Goal: Task Accomplishment & Management: Use online tool/utility

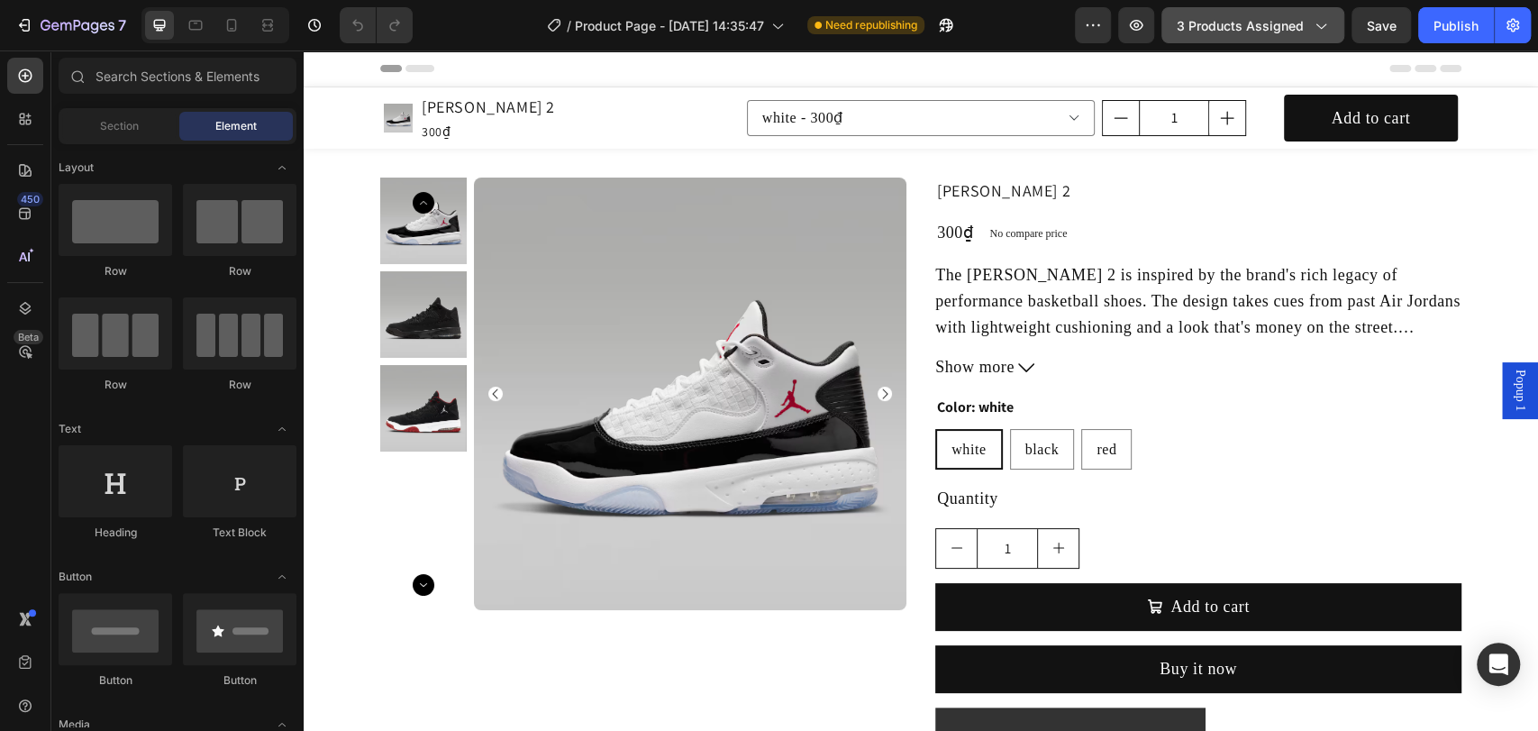
click at [1313, 30] on icon "button" at bounding box center [1320, 25] width 18 height 18
drag, startPoint x: 996, startPoint y: 23, endPoint x: 726, endPoint y: 14, distance: 269.6
click at [996, 23] on div "/ Product Page - [DATE] 14:35:47 Need republishing" at bounding box center [751, 25] width 648 height 36
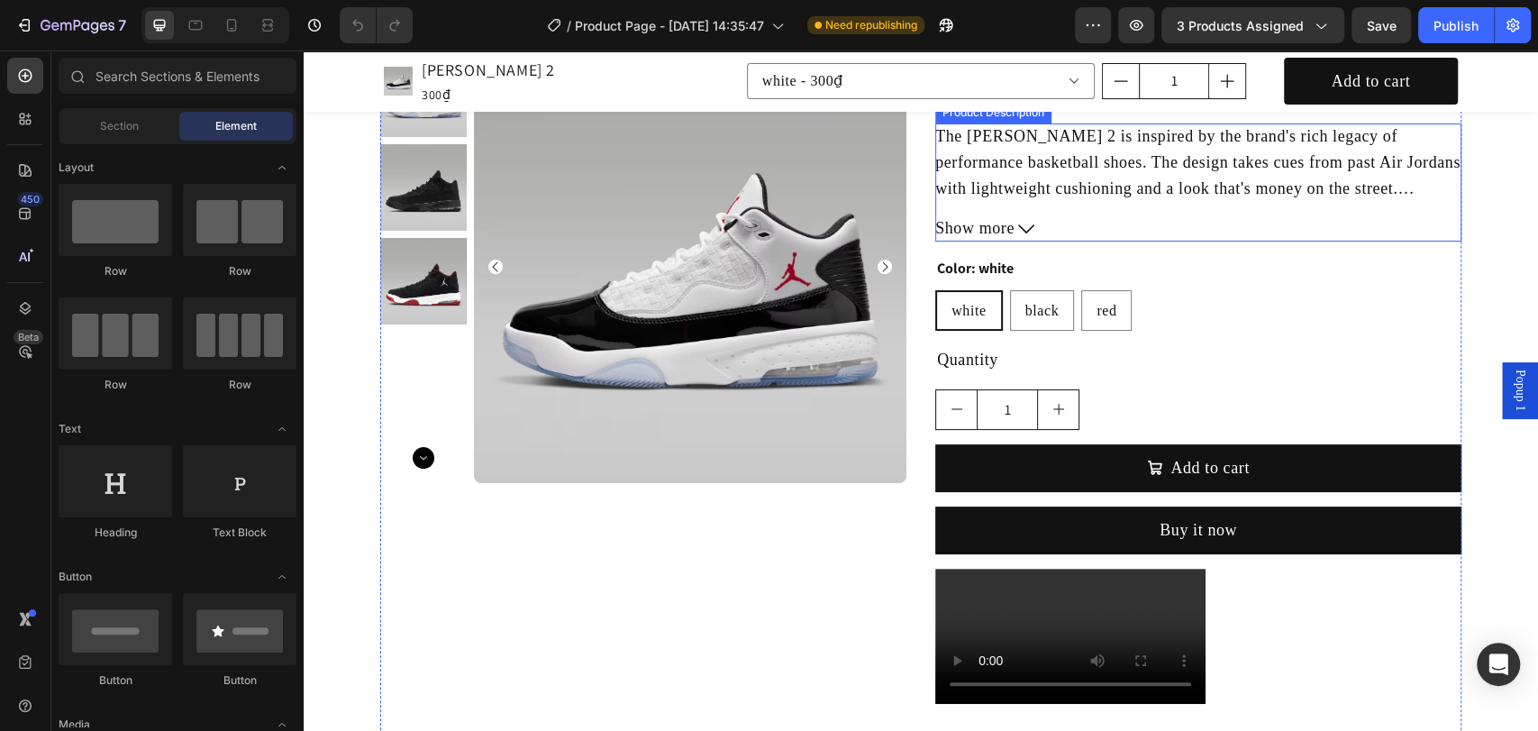
scroll to position [400, 0]
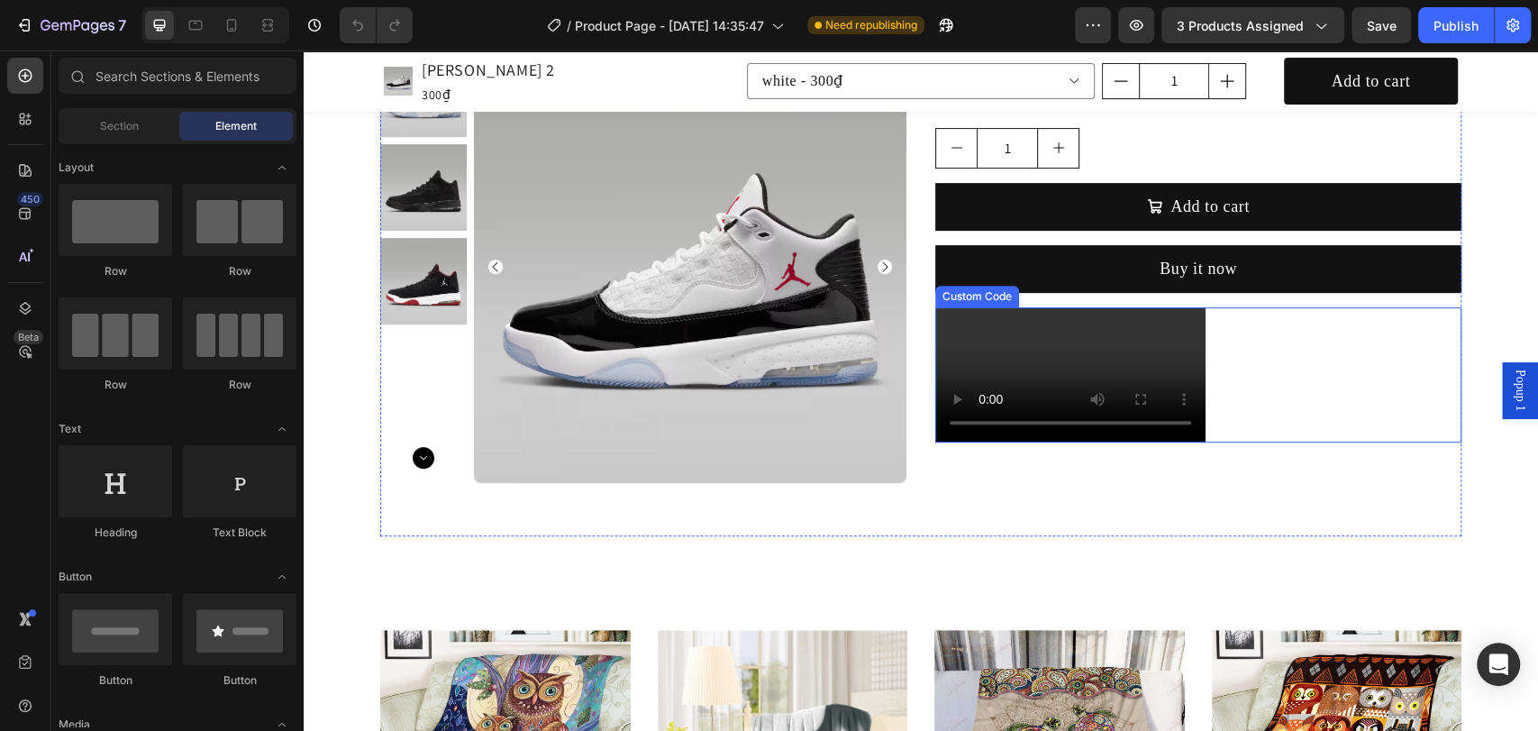
click at [1205, 341] on div at bounding box center [1198, 374] width 526 height 135
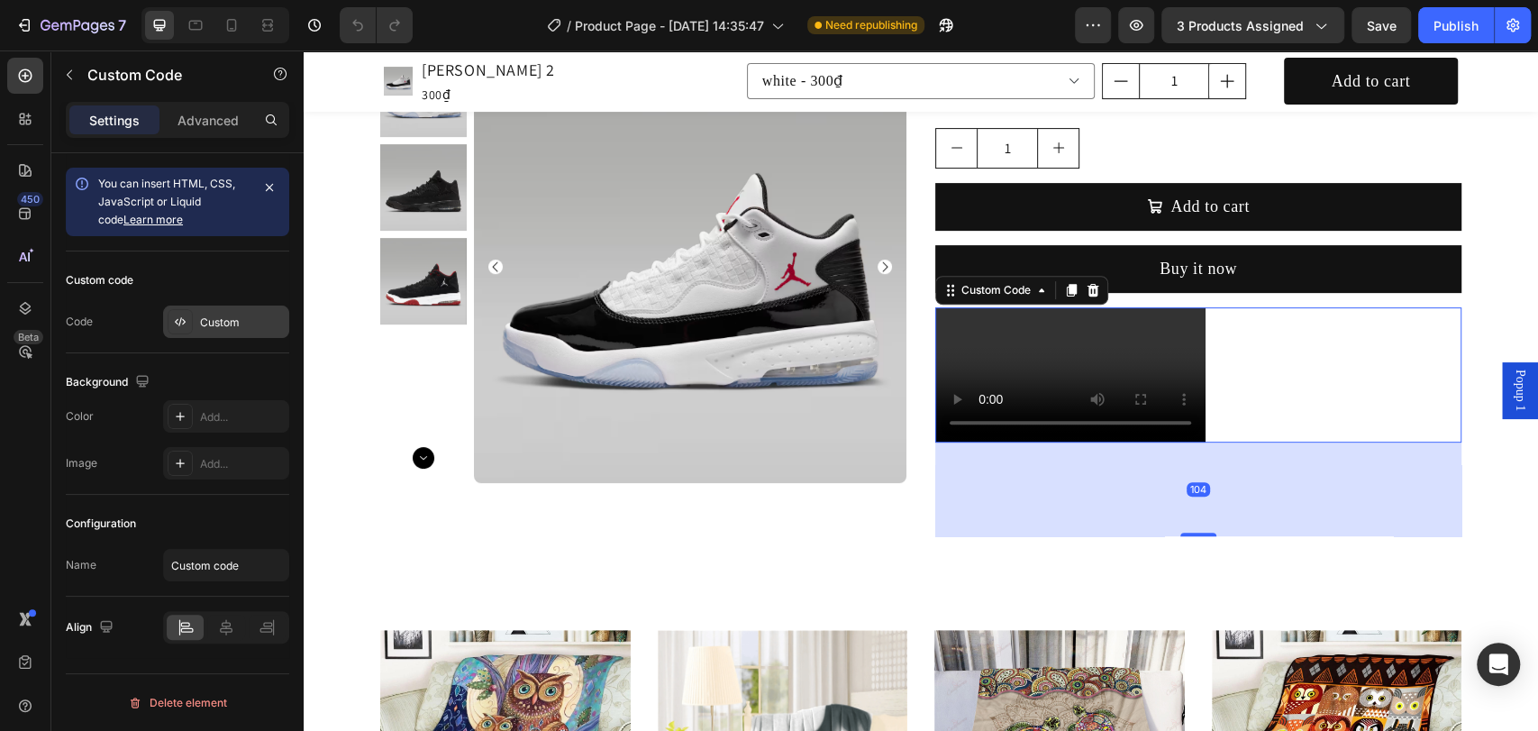
click at [223, 323] on div "Custom" at bounding box center [242, 322] width 85 height 16
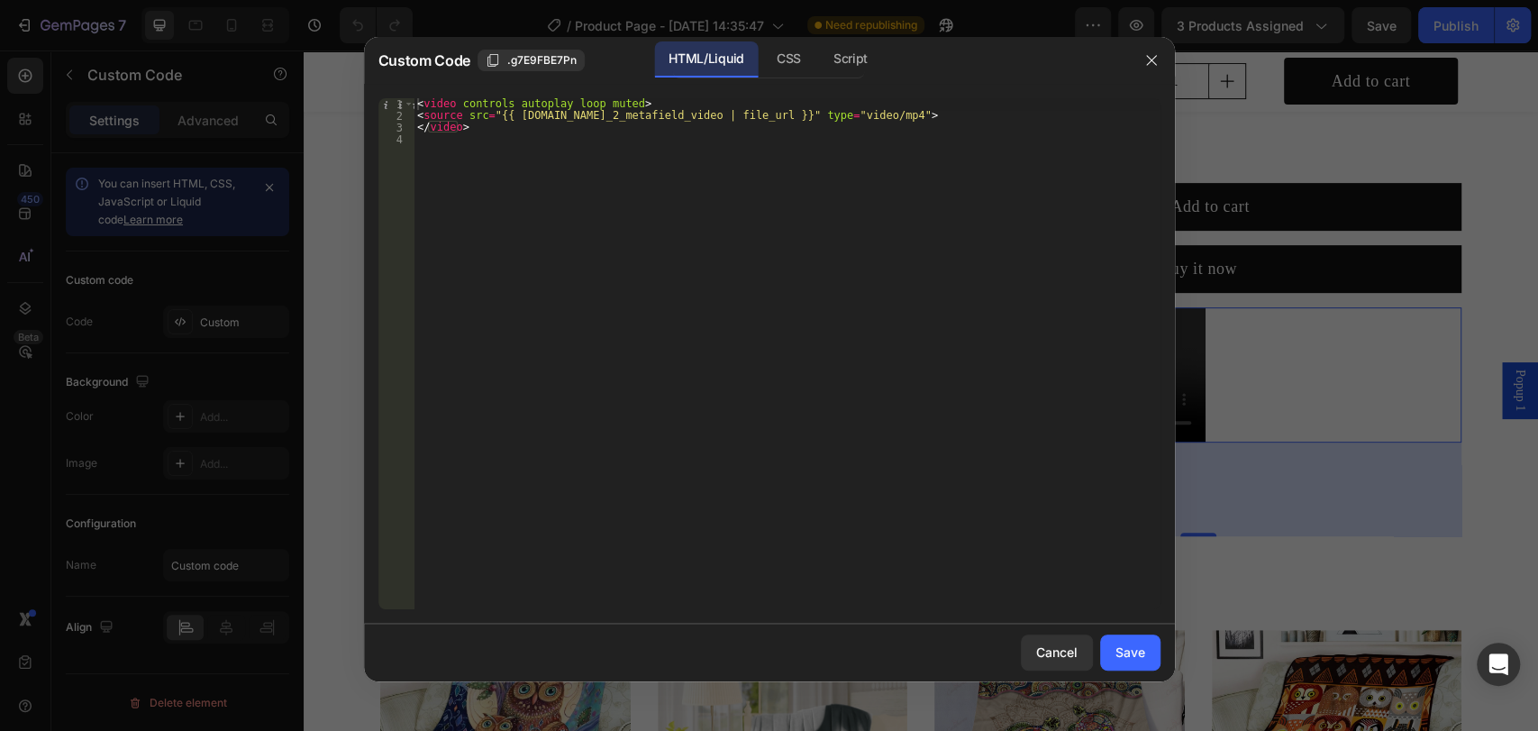
click at [1377, 370] on div at bounding box center [769, 365] width 1538 height 731
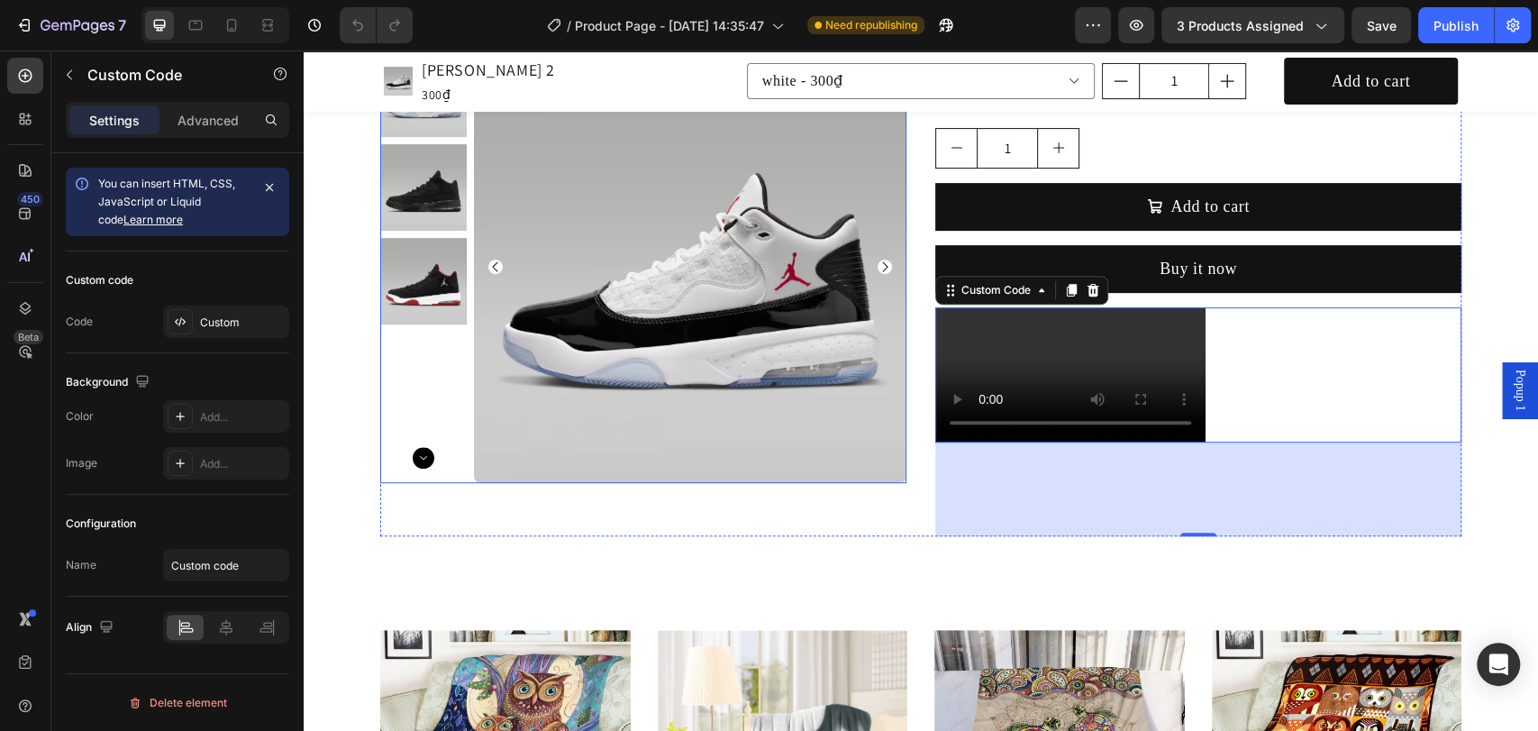
scroll to position [267, 0]
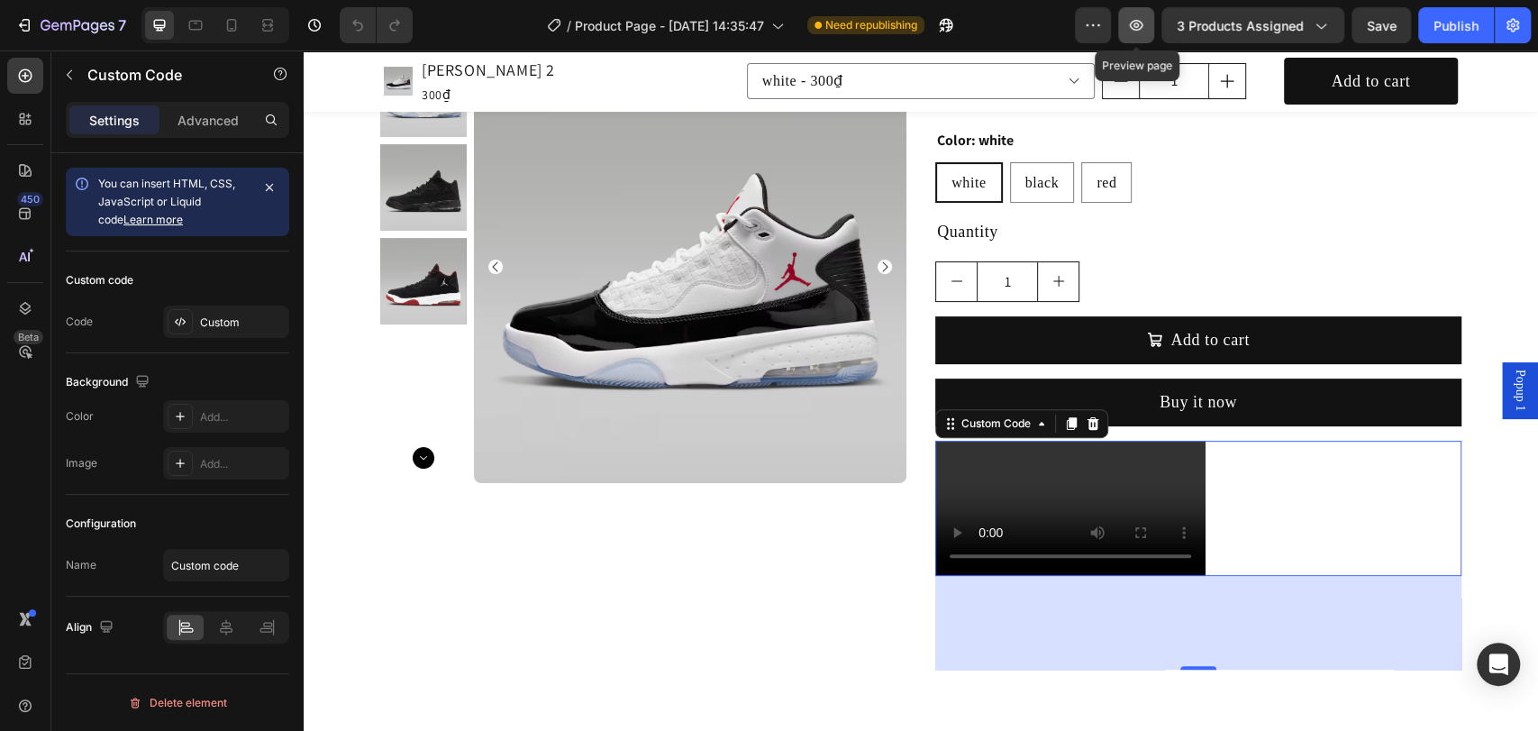
click at [1142, 31] on icon "button" at bounding box center [1136, 25] width 18 height 18
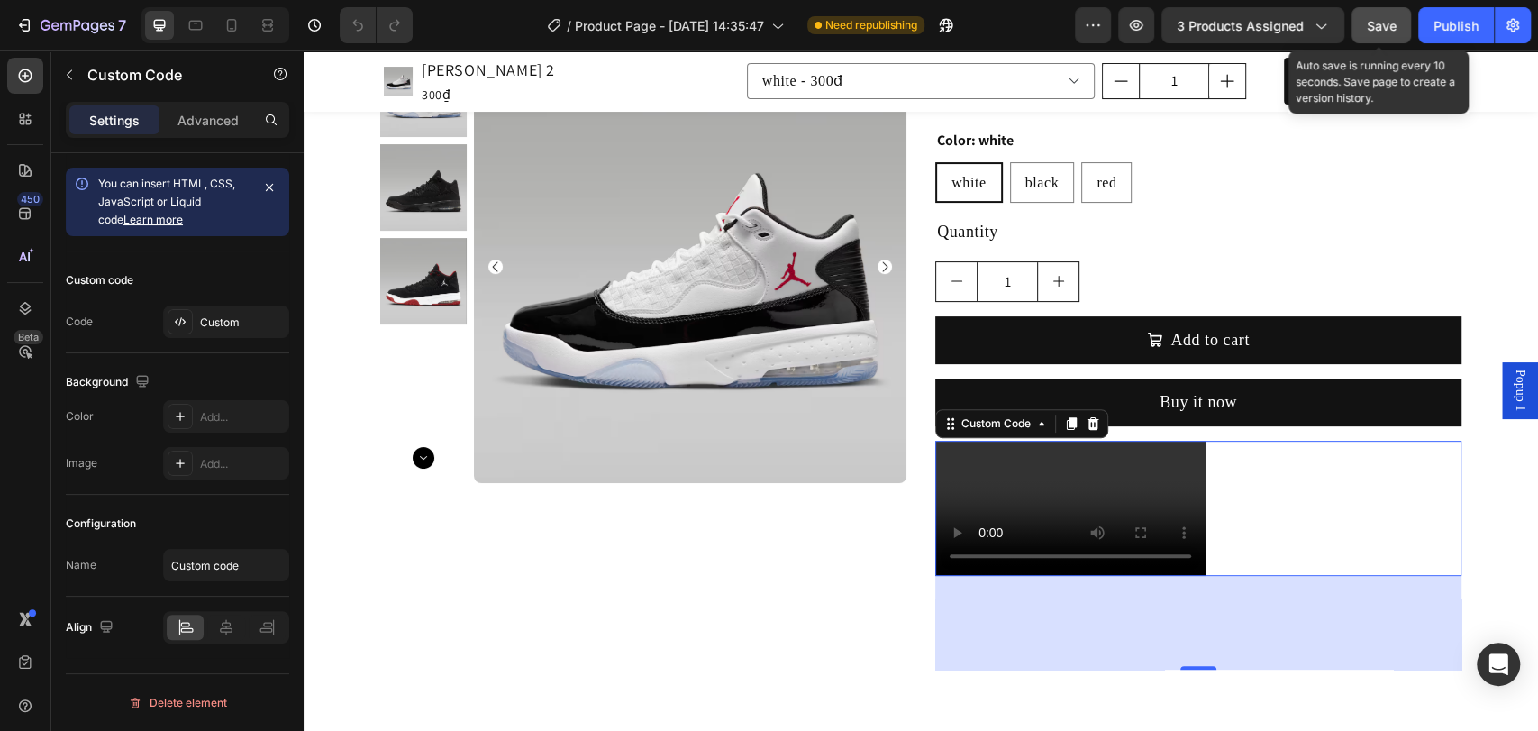
click at [1387, 28] on span "Save" at bounding box center [1382, 25] width 30 height 15
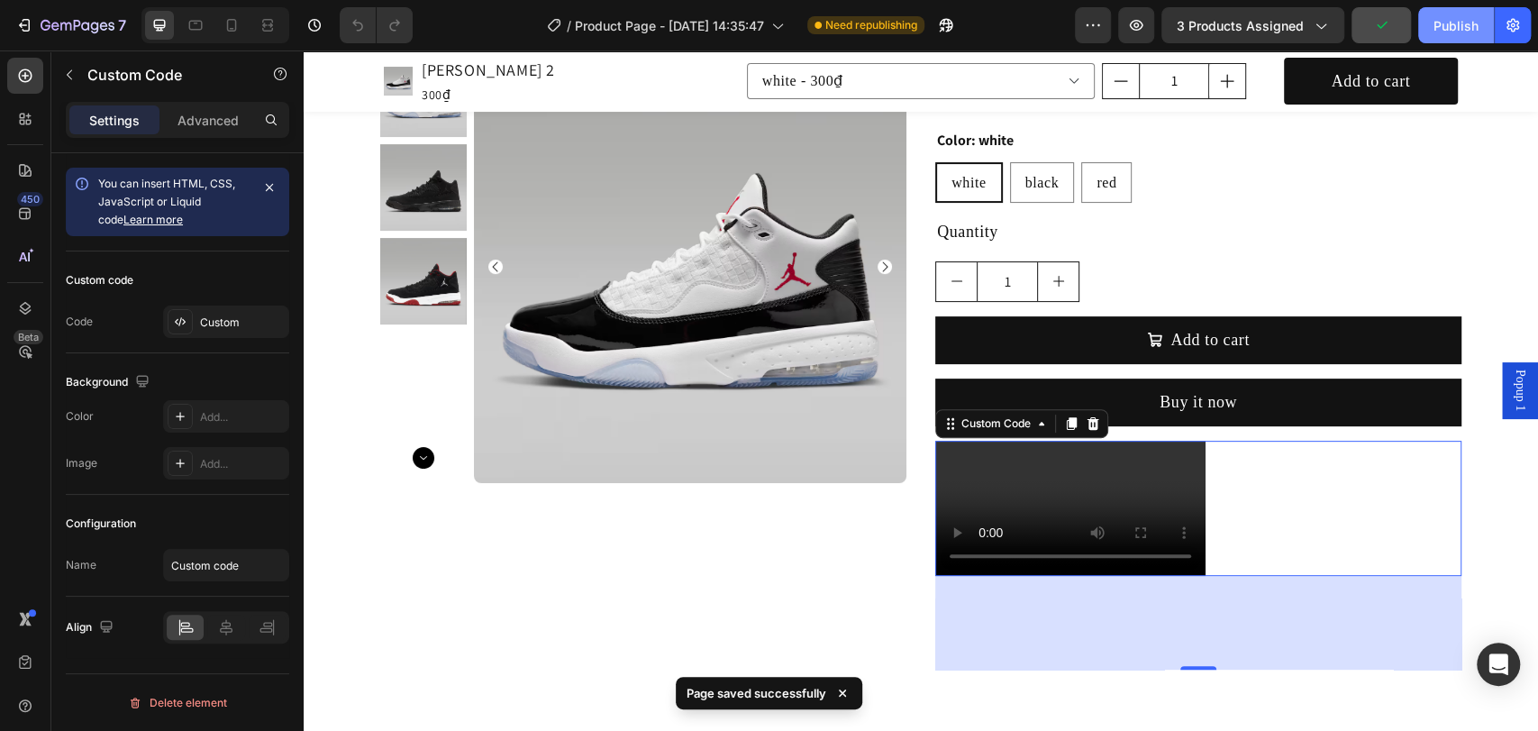
click at [1453, 25] on div "Publish" at bounding box center [1455, 25] width 45 height 19
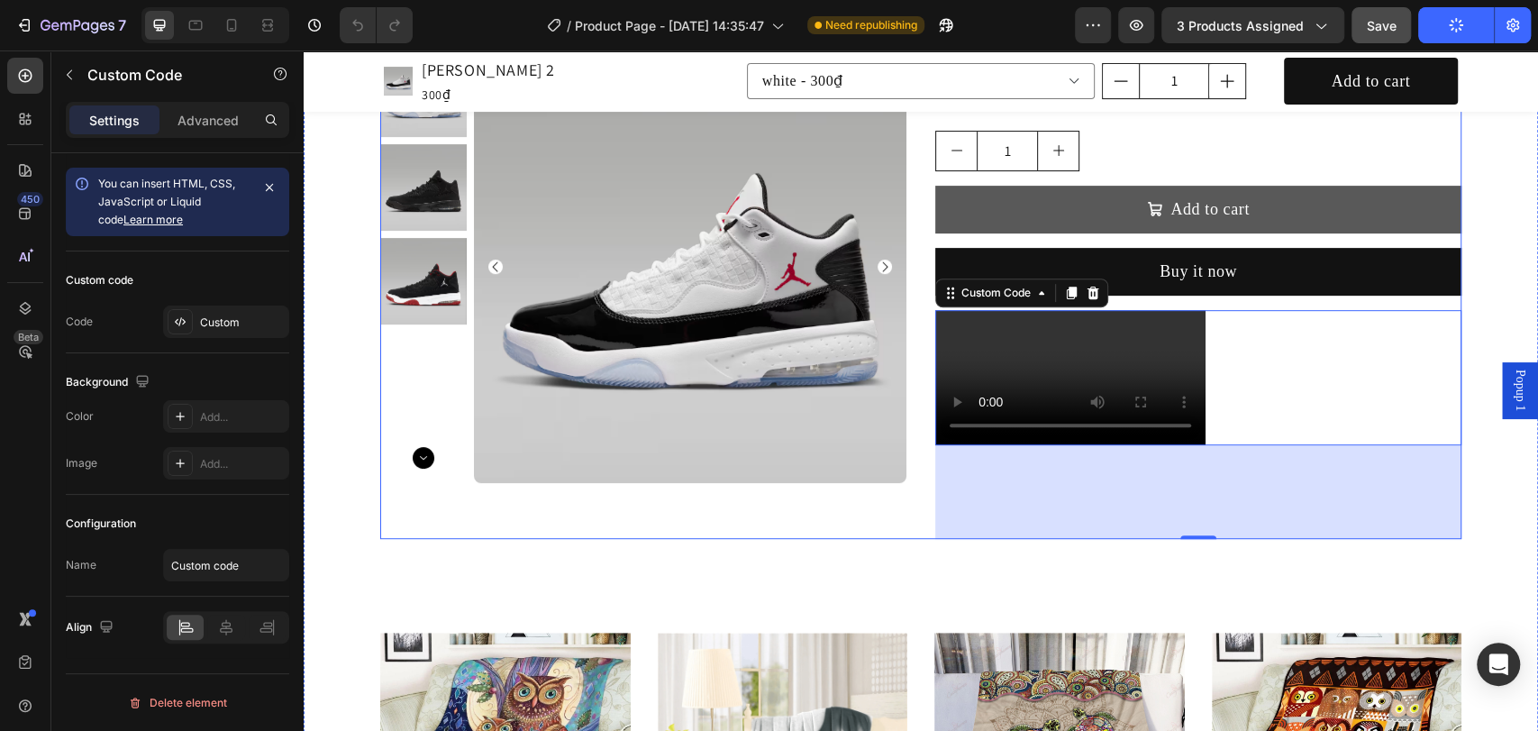
scroll to position [400, 0]
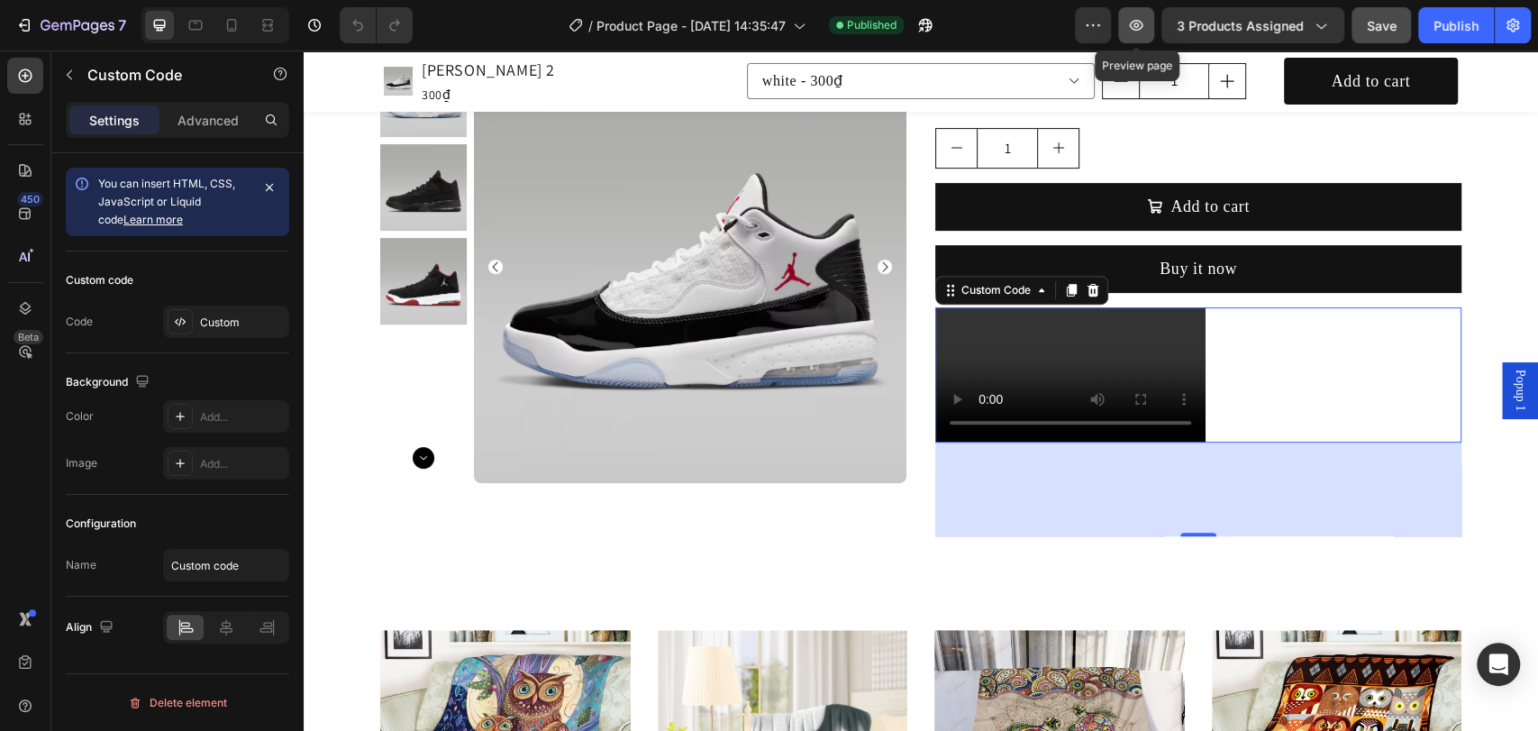
click at [1130, 37] on button "button" at bounding box center [1136, 25] width 36 height 36
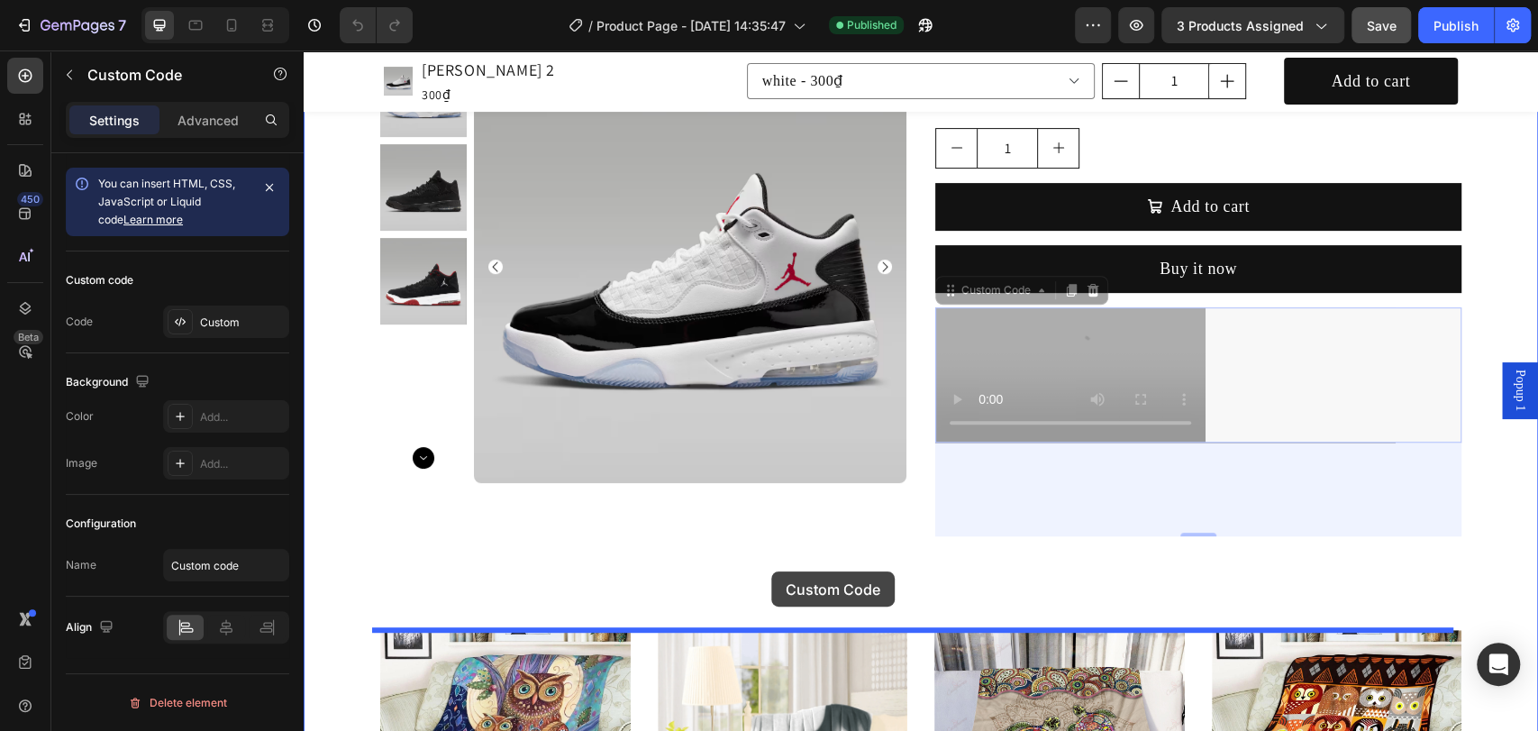
drag, startPoint x: 1061, startPoint y: 336, endPoint x: 771, endPoint y: 571, distance: 373.4
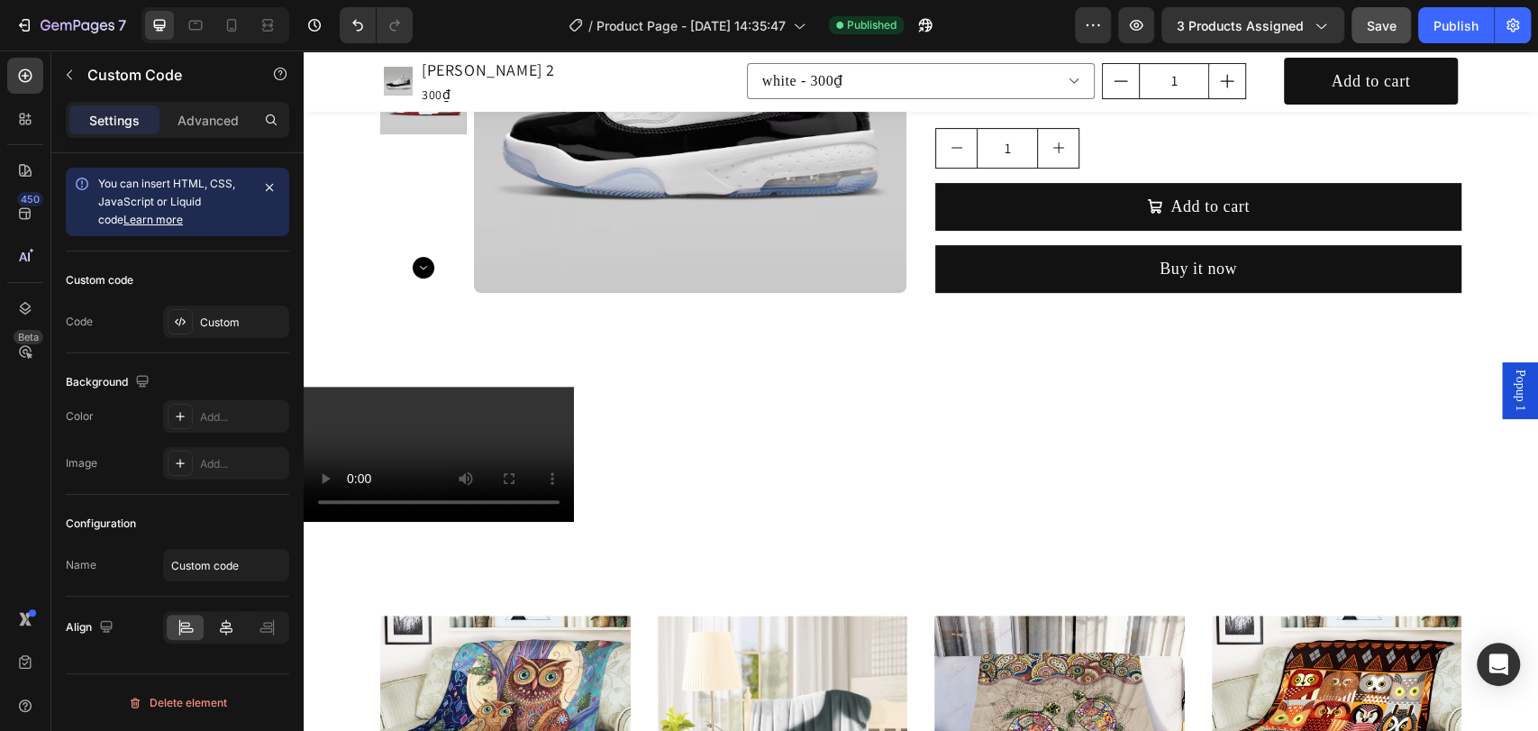
click at [229, 623] on icon at bounding box center [226, 627] width 18 height 18
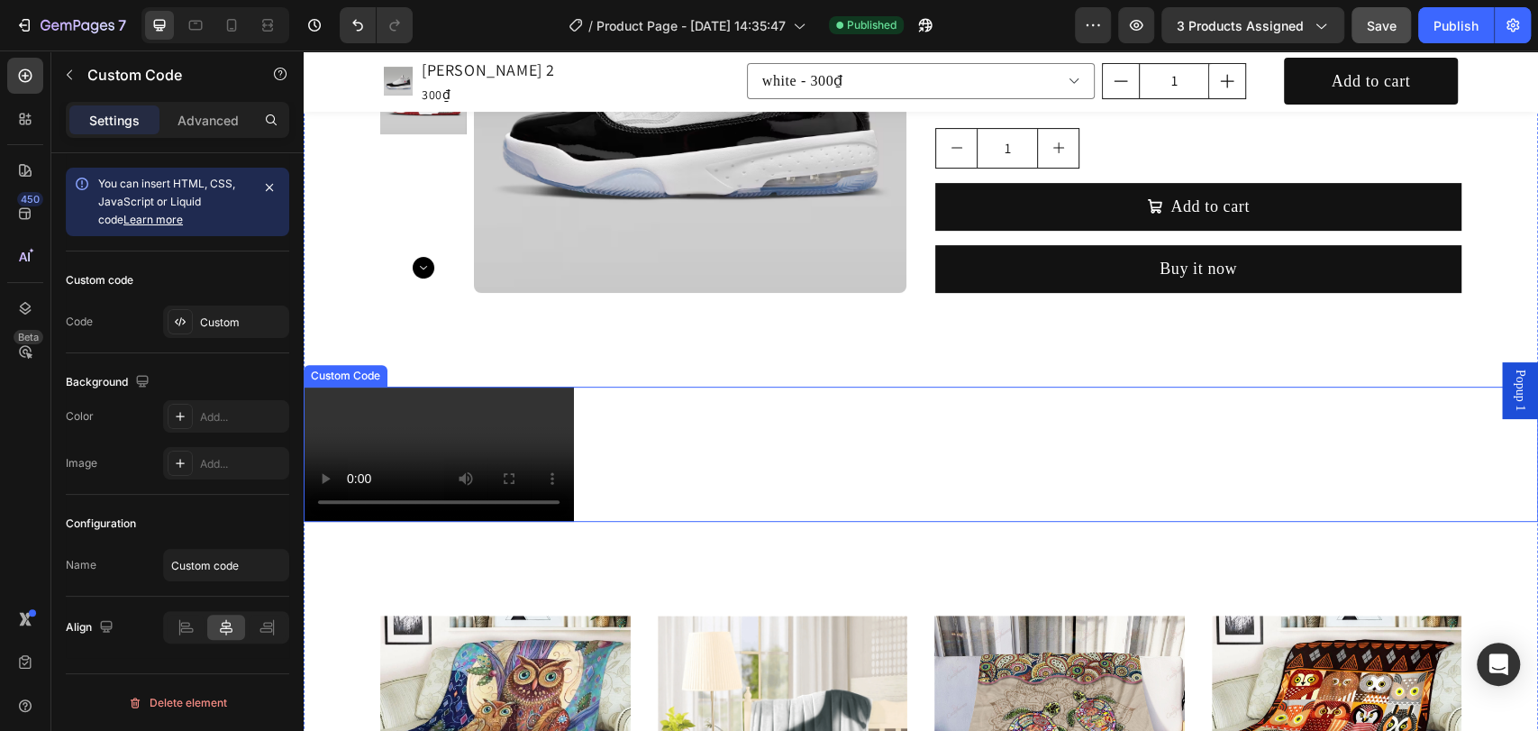
click at [441, 434] on video at bounding box center [439, 453] width 270 height 135
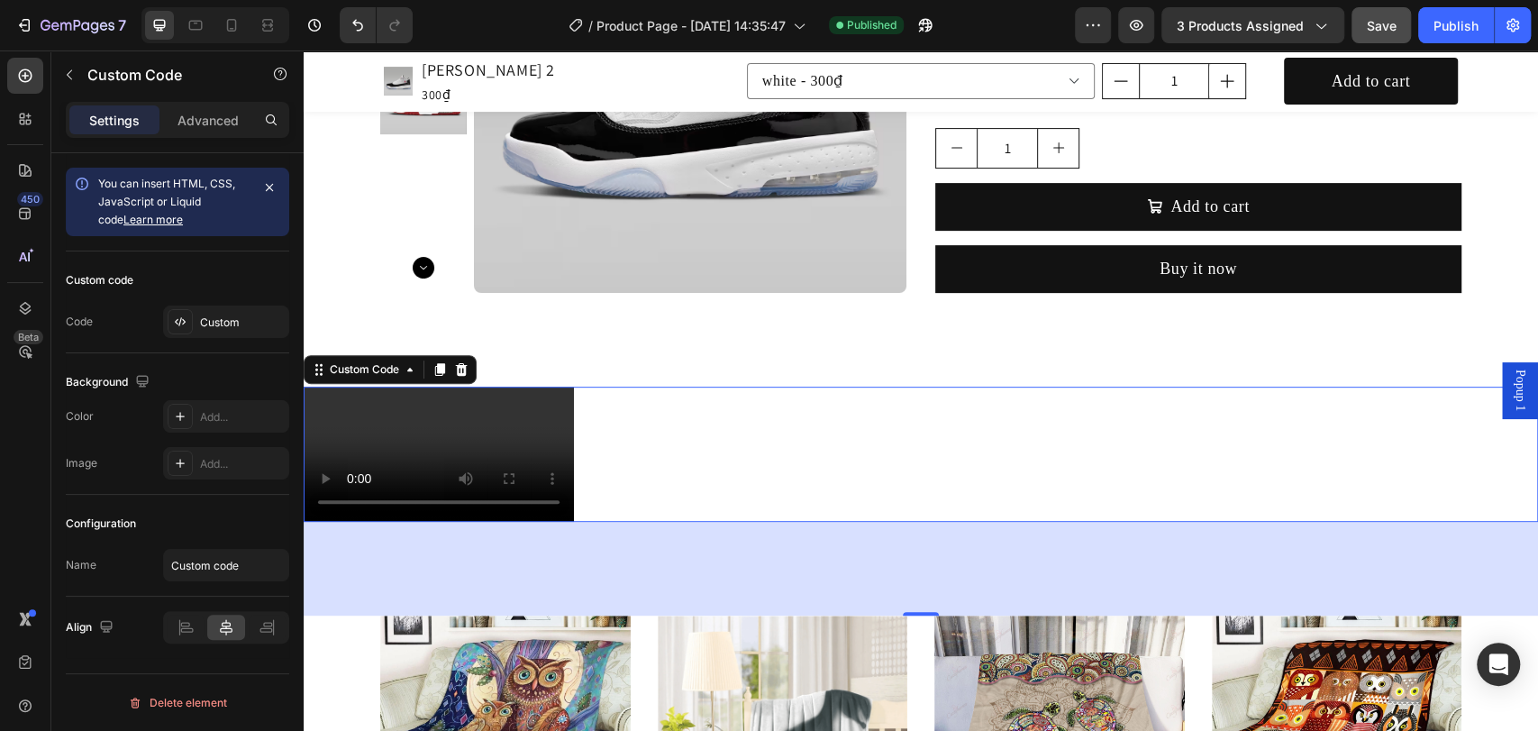
click at [214, 625] on div at bounding box center [225, 626] width 37 height 25
click at [685, 327] on div "Product Images [PERSON_NAME] Aura 2 Product Title 300₫ Product Price Product Pr…" at bounding box center [921, 602] width 1234 height 1651
click at [546, 441] on video at bounding box center [439, 453] width 270 height 135
click at [1390, 26] on span "Save" at bounding box center [1382, 25] width 30 height 15
click at [1441, 29] on div "Publish" at bounding box center [1455, 25] width 45 height 19
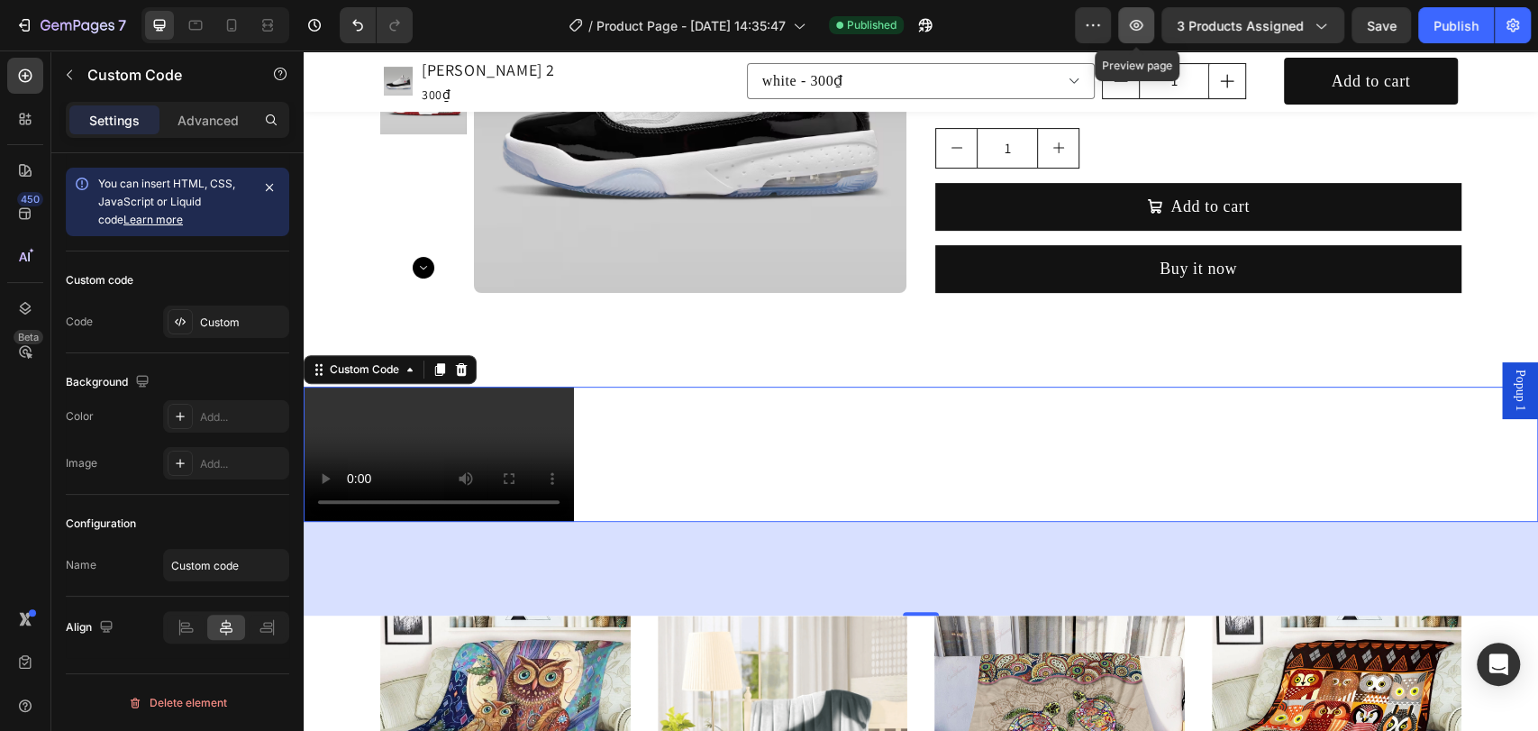
click at [1123, 32] on button "button" at bounding box center [1136, 25] width 36 height 36
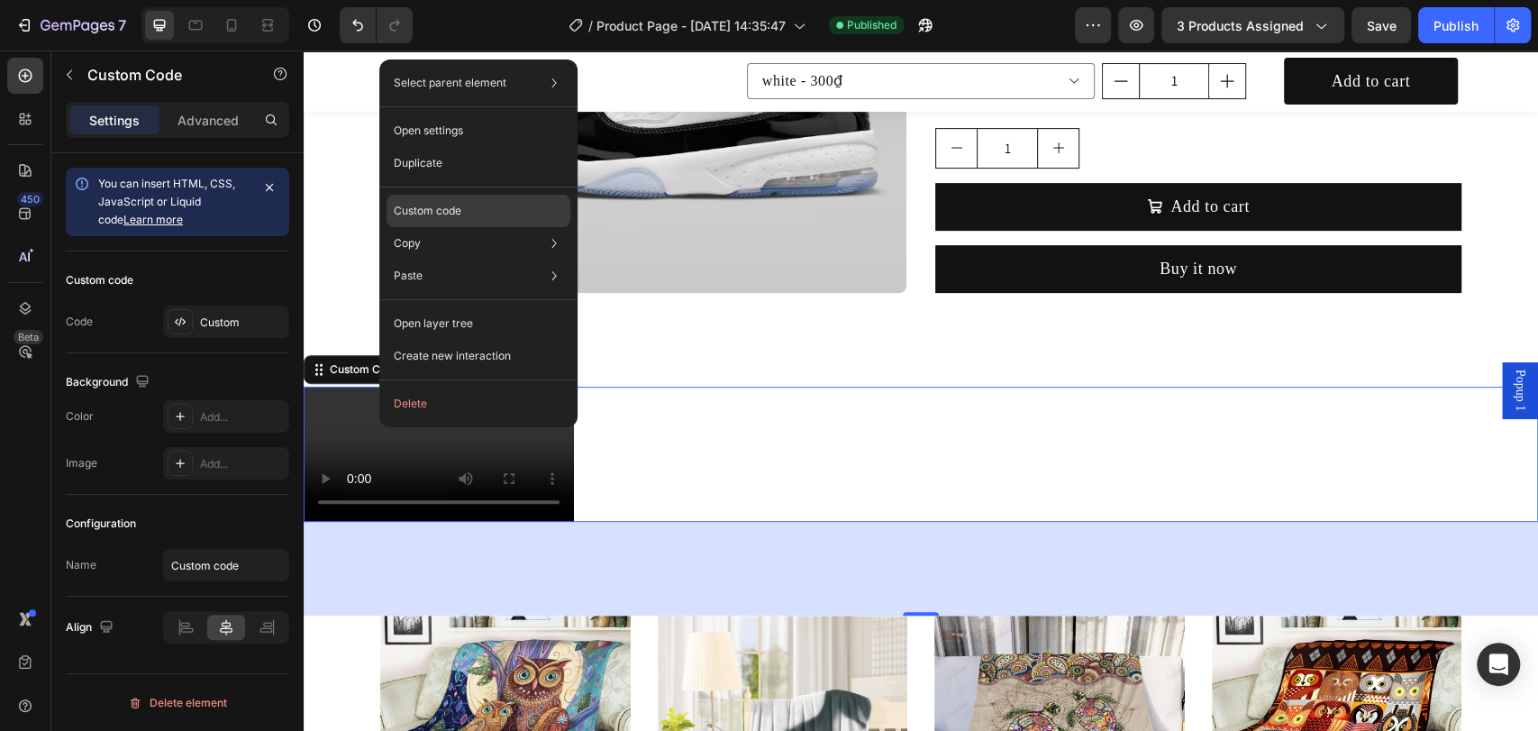
click at [460, 204] on p "Custom code" at bounding box center [428, 211] width 68 height 16
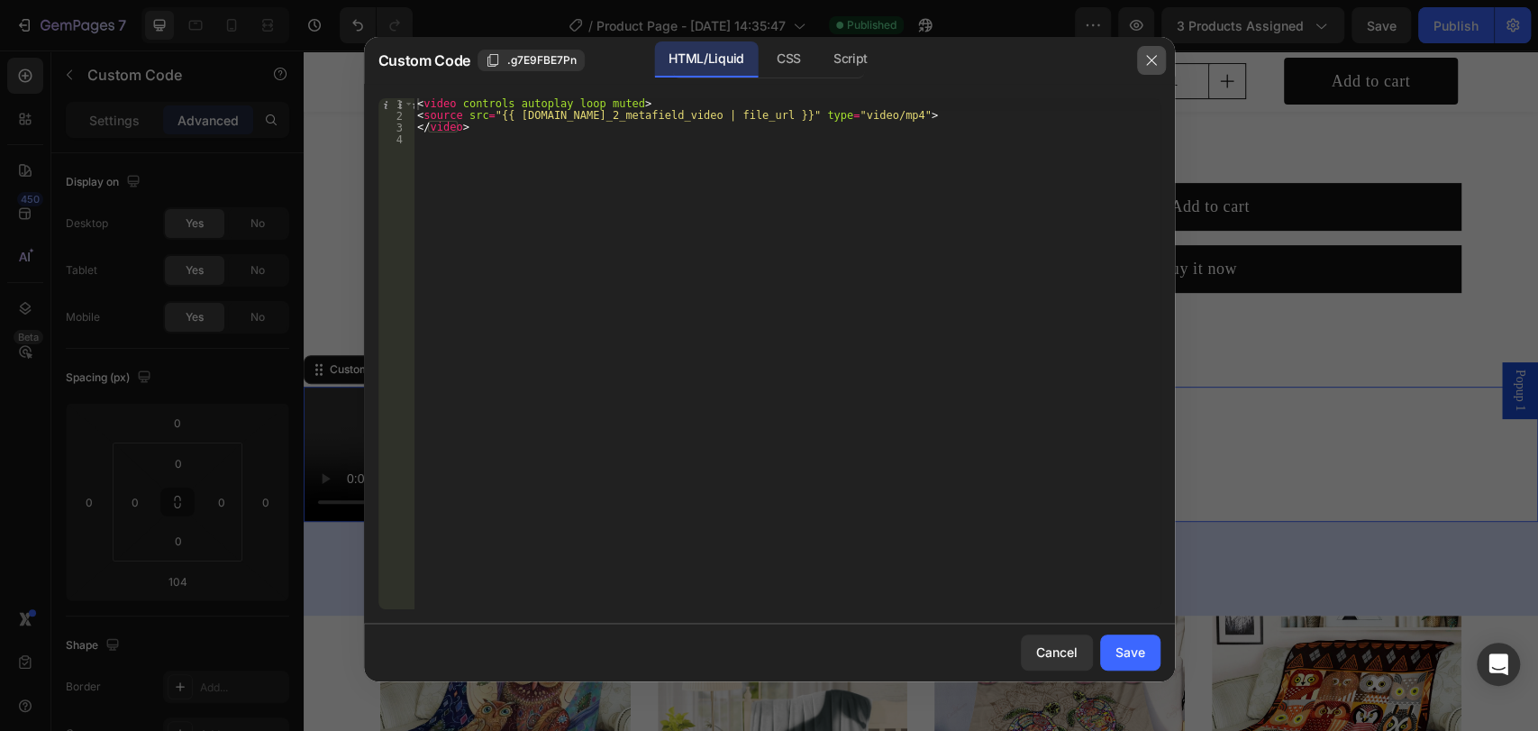
drag, startPoint x: 1144, startPoint y: 58, endPoint x: 822, endPoint y: 59, distance: 322.5
click at [1144, 58] on icon "button" at bounding box center [1151, 60] width 14 height 14
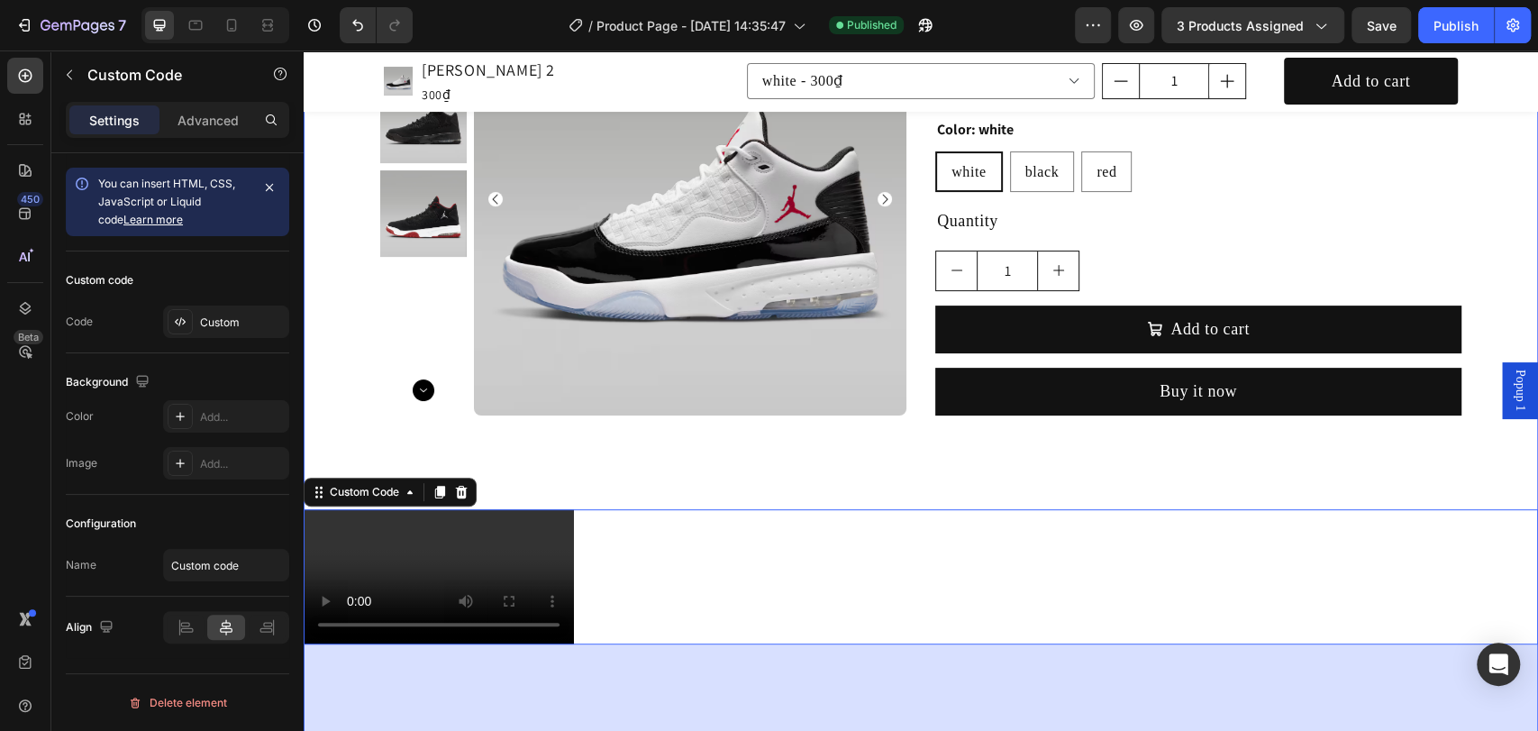
scroll to position [0, 0]
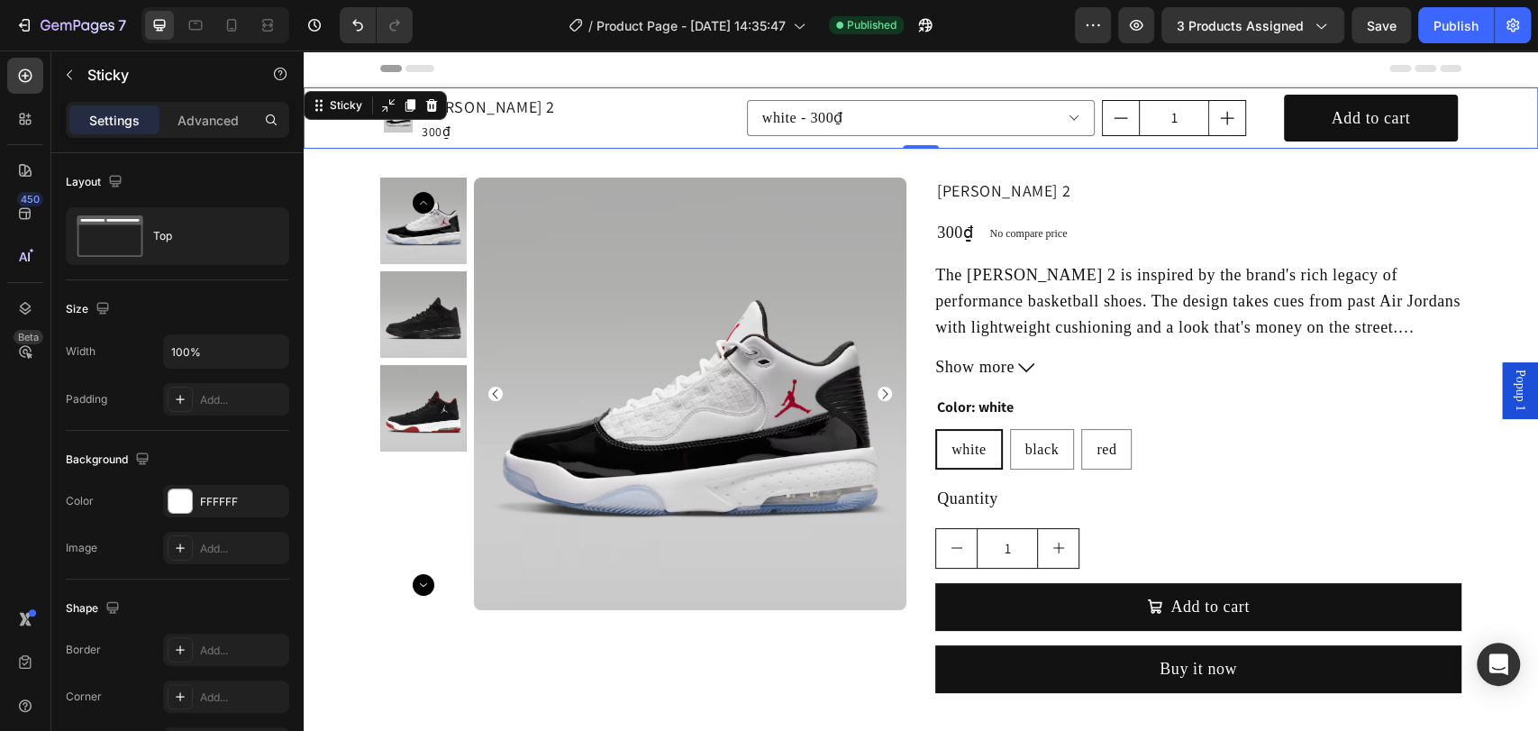
click at [349, 135] on div "Product Images [PERSON_NAME] Aura 2 Product Title 300₫ Product Price Product Pr…" at bounding box center [921, 117] width 1234 height 61
click at [564, 118] on div "Product Images [PERSON_NAME] Aura 2 Product Title 300₫ Product Price Product Pr…" at bounding box center [562, 118] width 356 height 54
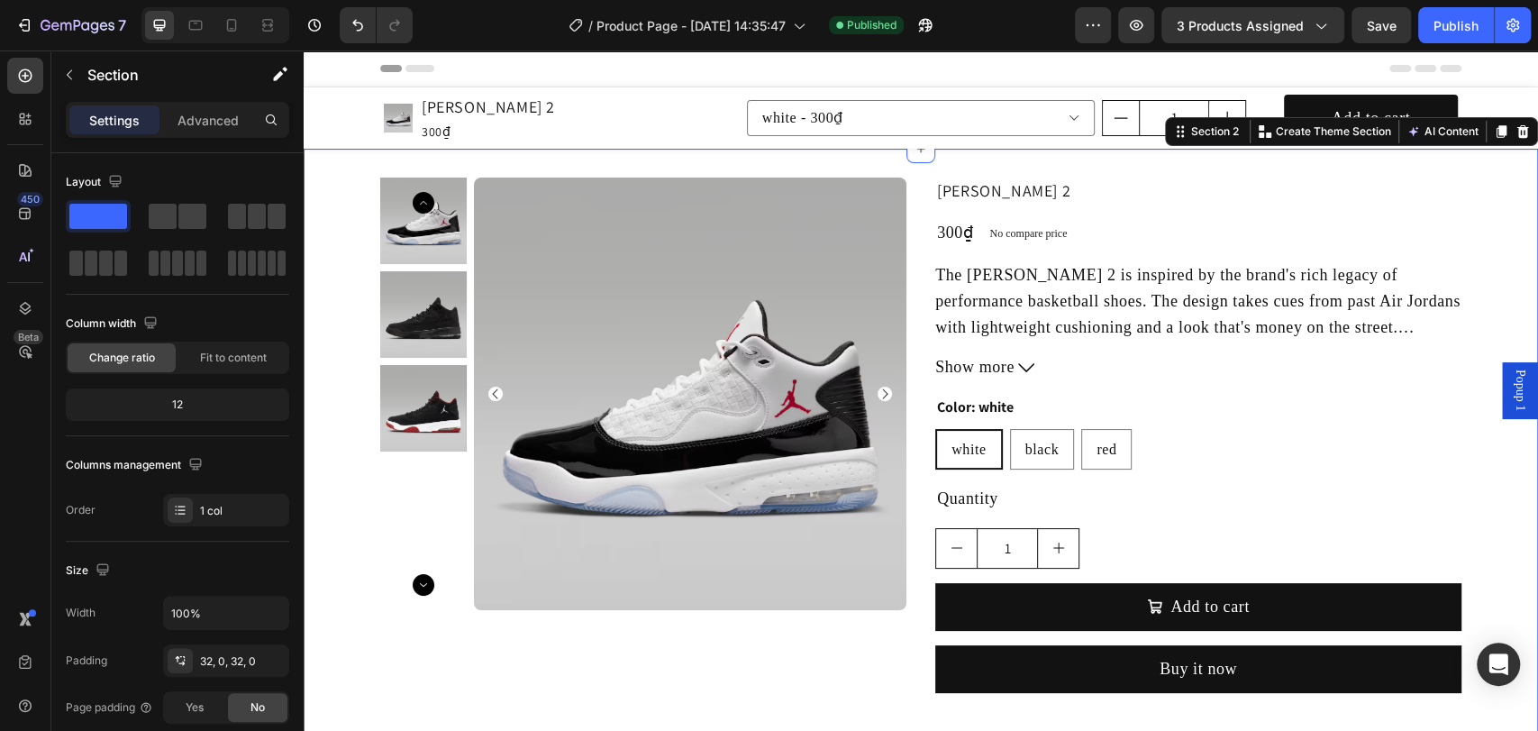
click at [185, 214] on span at bounding box center [192, 216] width 28 height 25
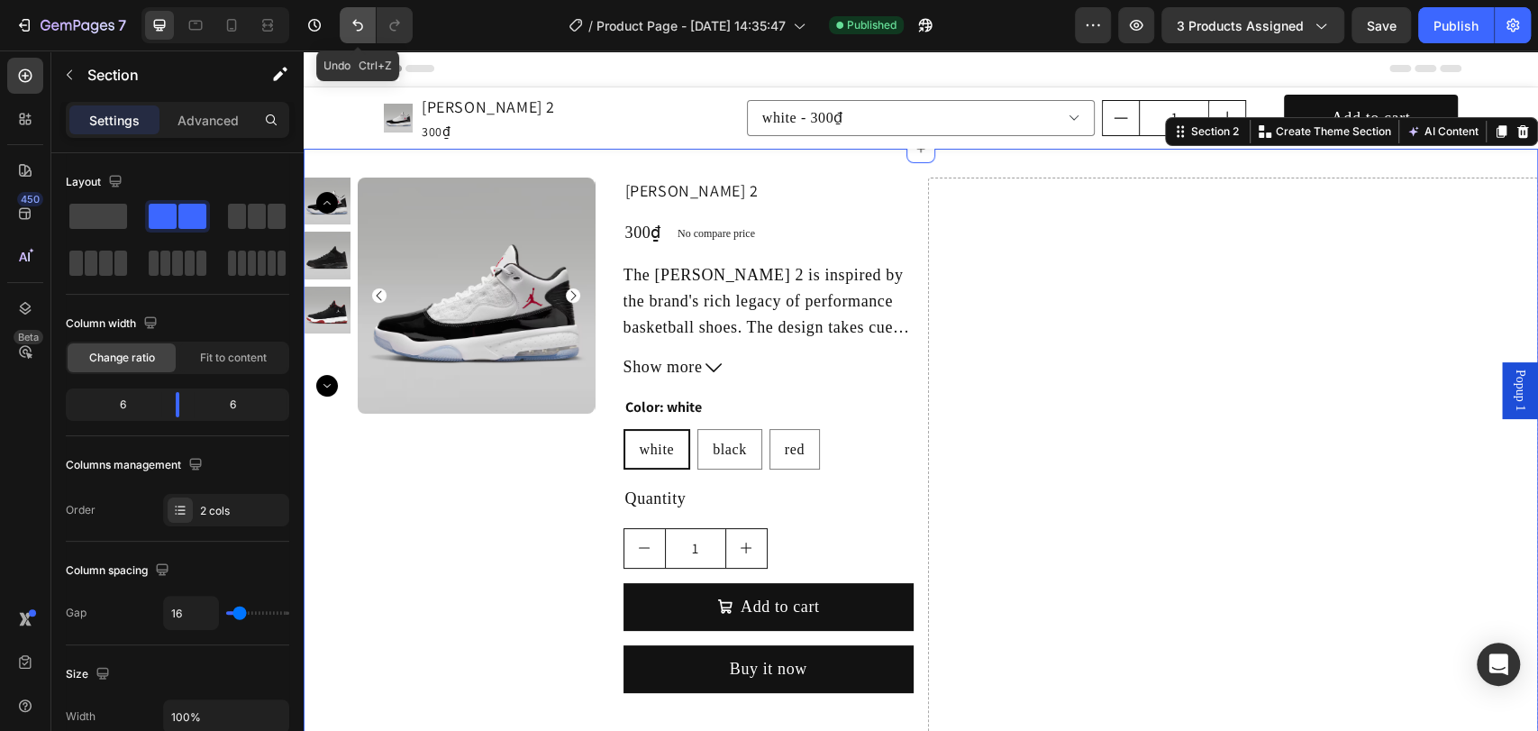
click at [354, 24] on icon "Undo/Redo" at bounding box center [357, 26] width 11 height 12
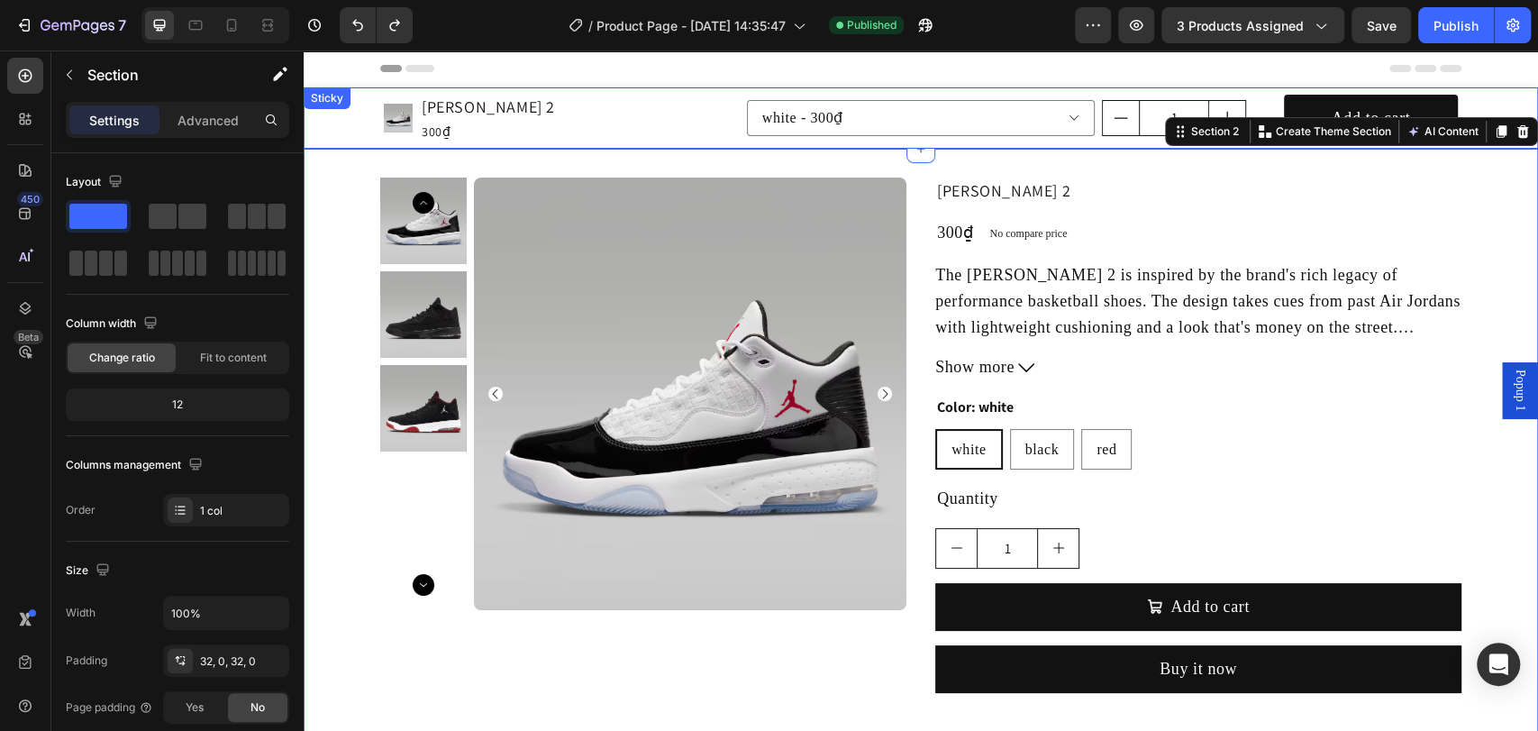
click at [335, 114] on div "Product Images [PERSON_NAME] Aura 2 Product Title 300₫ Product Price Product Pr…" at bounding box center [921, 117] width 1234 height 61
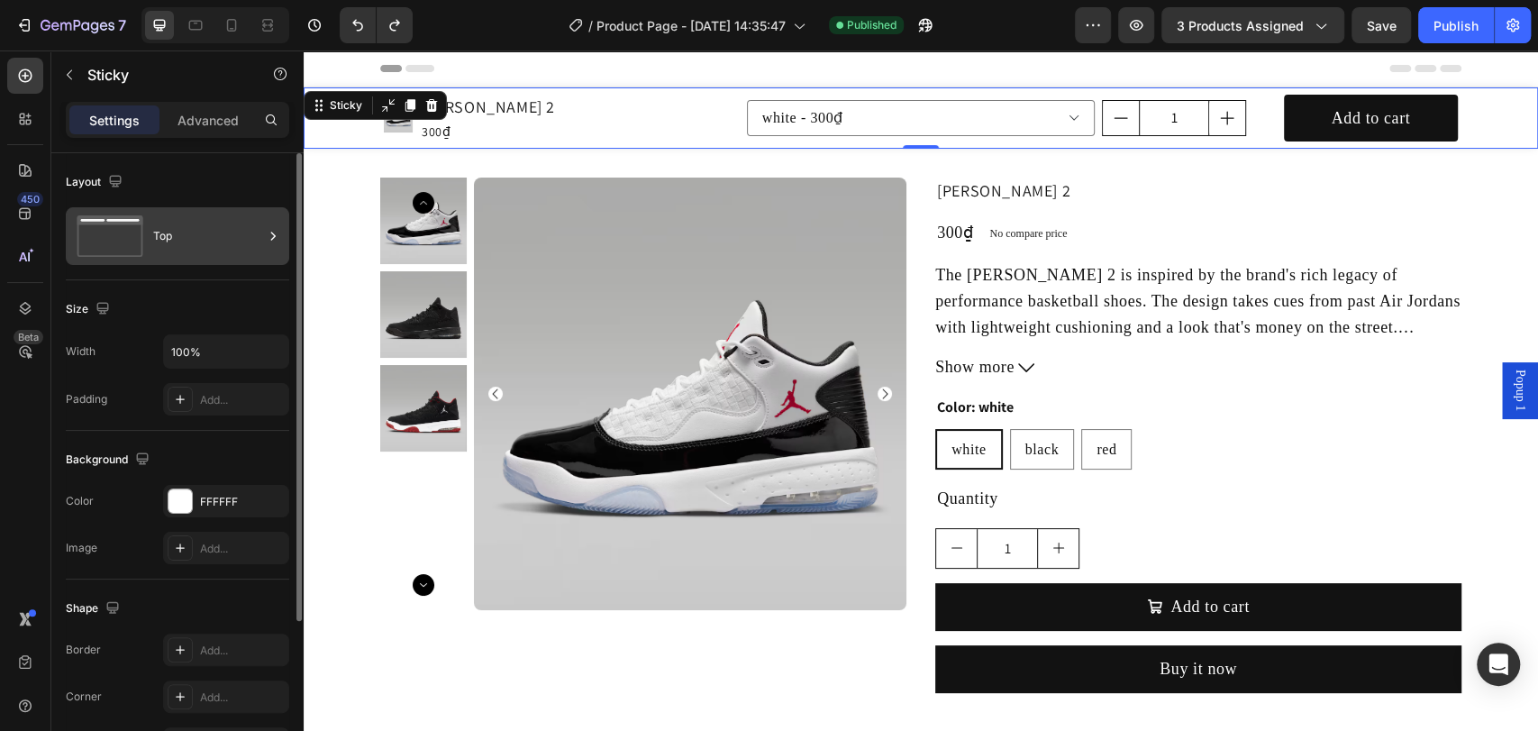
click at [214, 240] on div "Top" at bounding box center [208, 235] width 110 height 41
click at [224, 431] on div "Layout Top" at bounding box center [177, 505] width 223 height 149
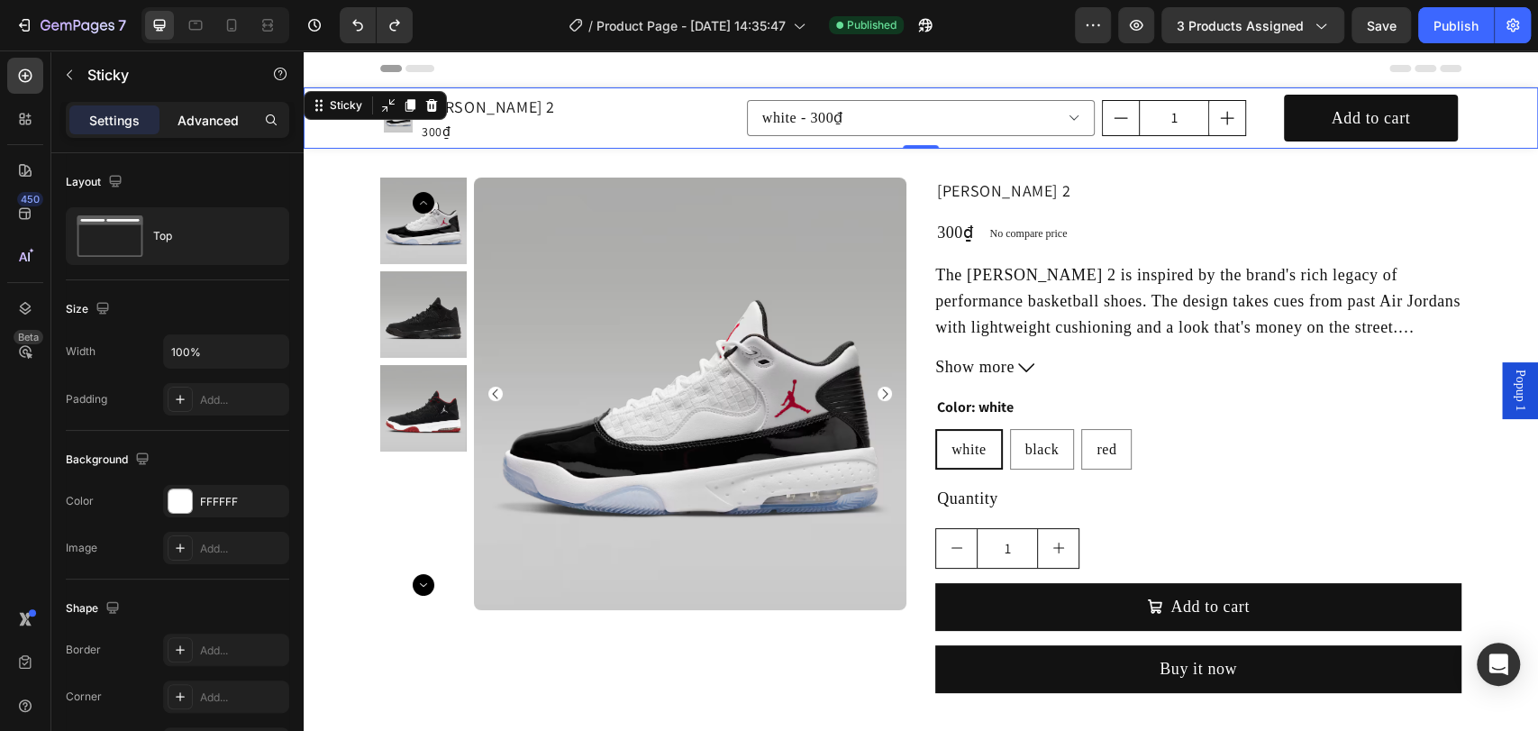
click at [209, 122] on p "Advanced" at bounding box center [207, 120] width 61 height 19
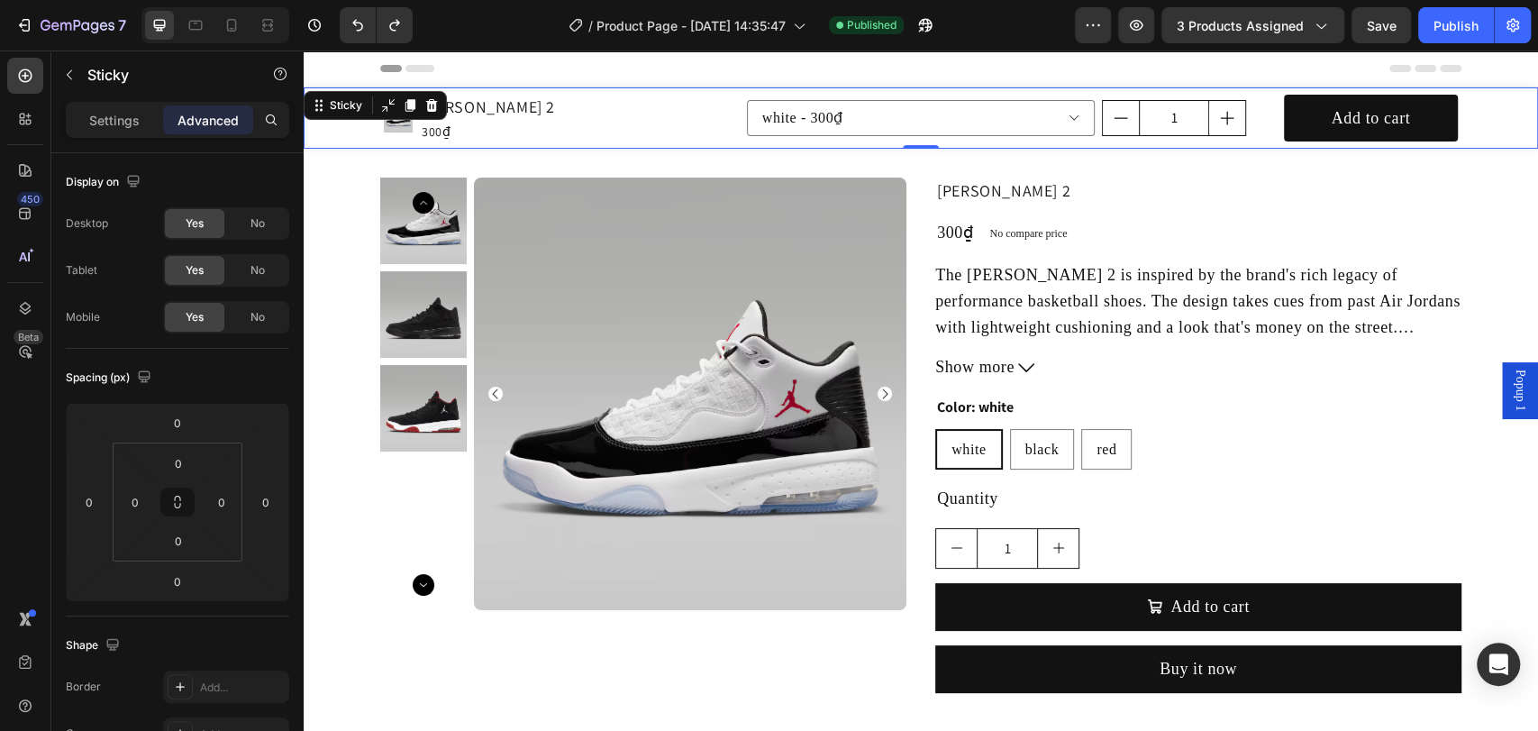
click at [122, 121] on p "Settings" at bounding box center [114, 120] width 50 height 19
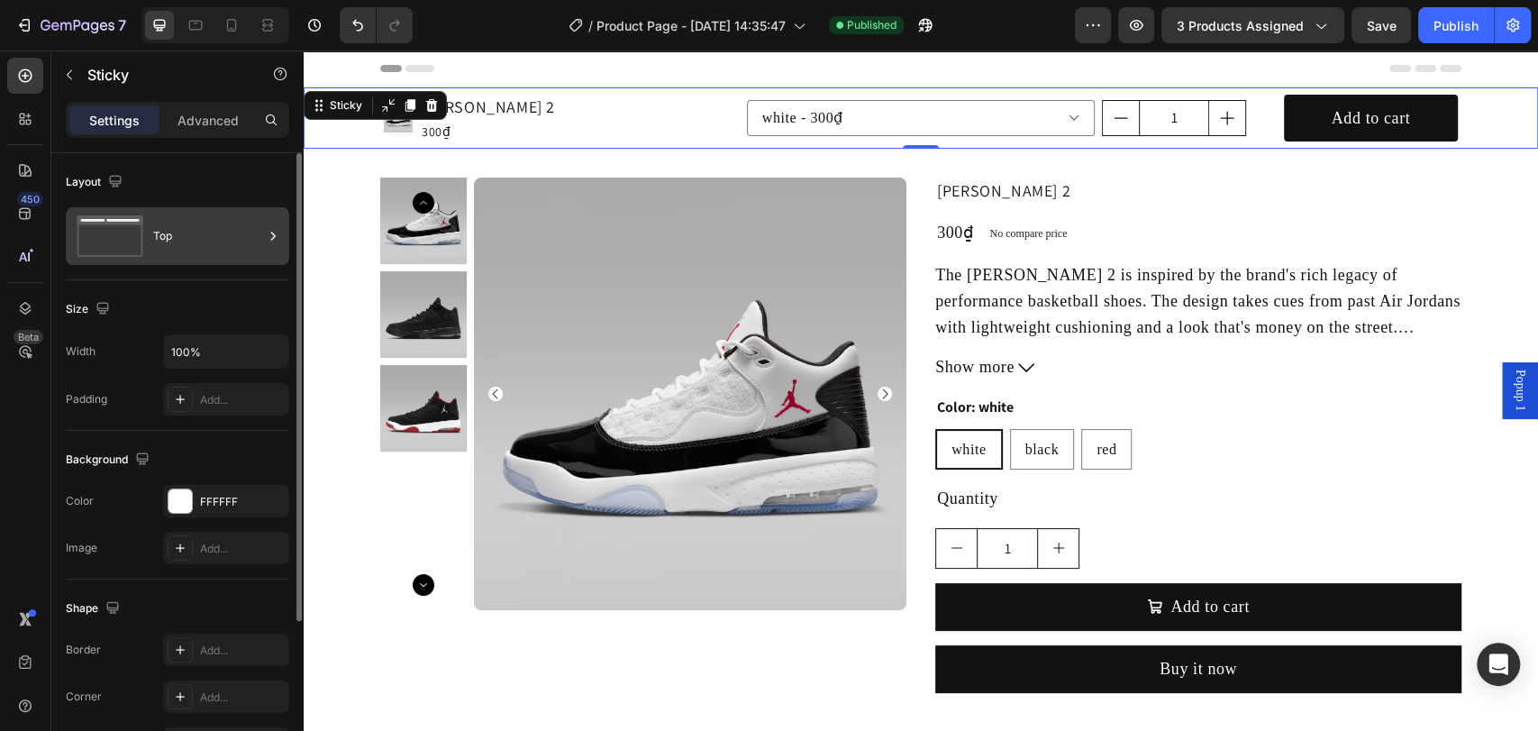
click at [235, 242] on div "Top" at bounding box center [208, 235] width 110 height 41
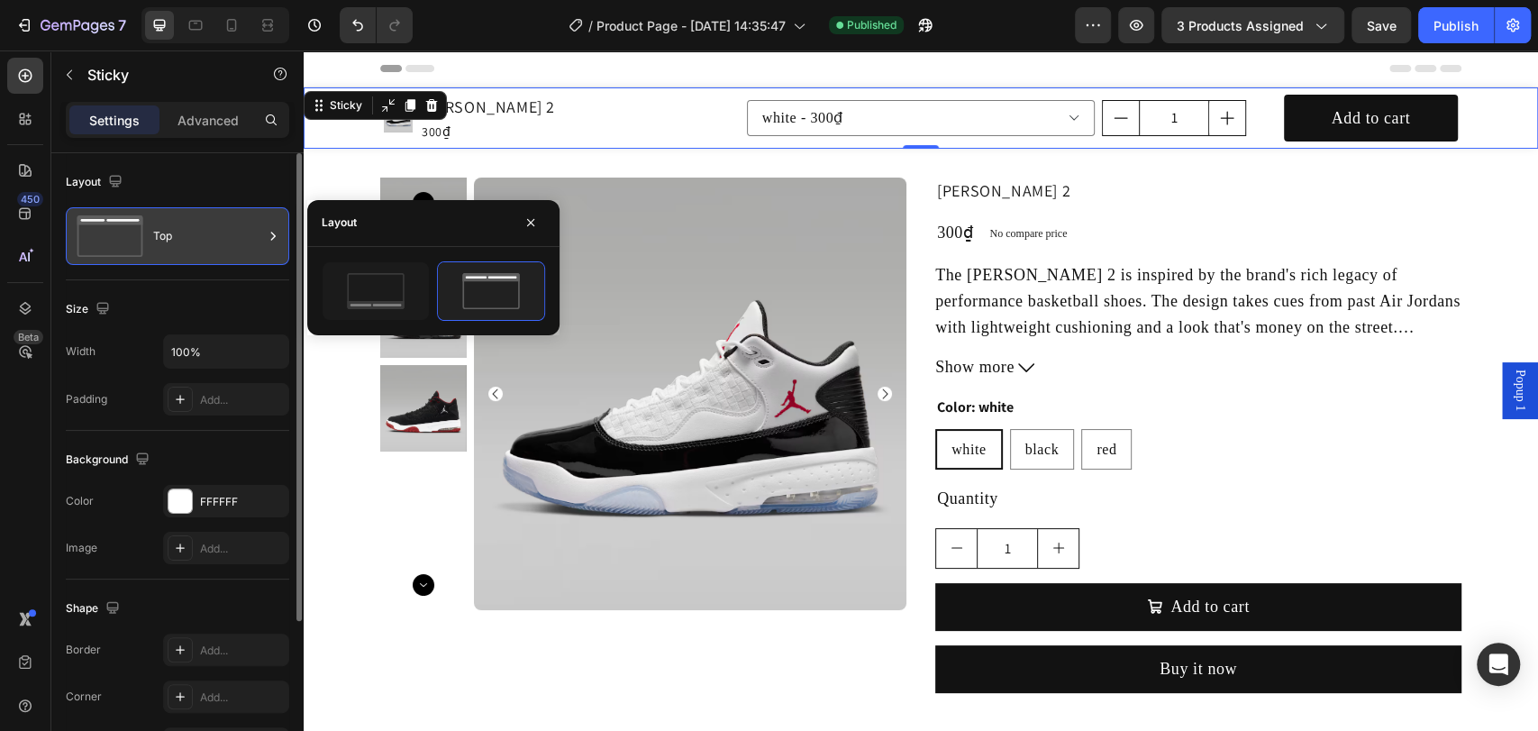
click at [198, 255] on div "Top" at bounding box center [208, 235] width 110 height 41
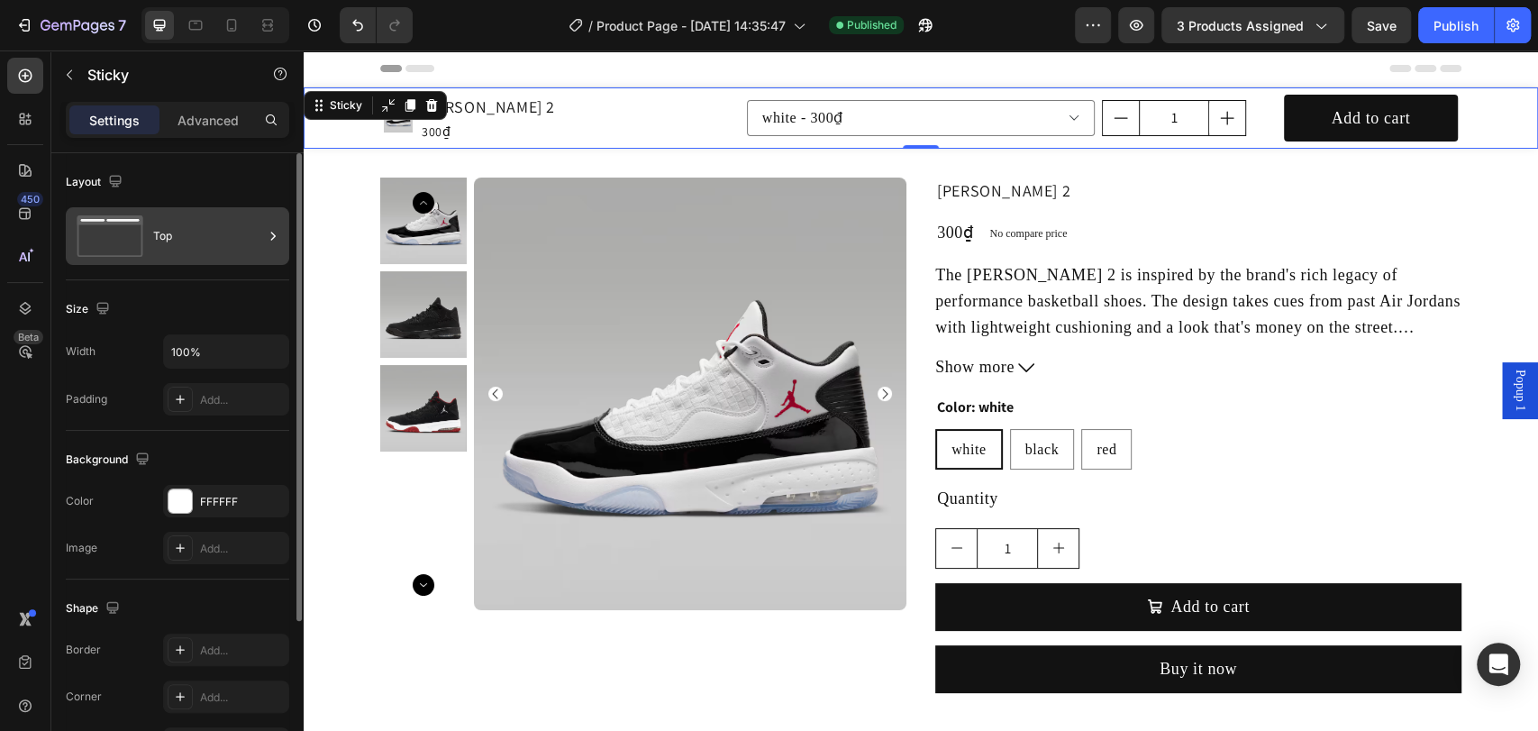
click at [264, 232] on icon at bounding box center [273, 236] width 18 height 18
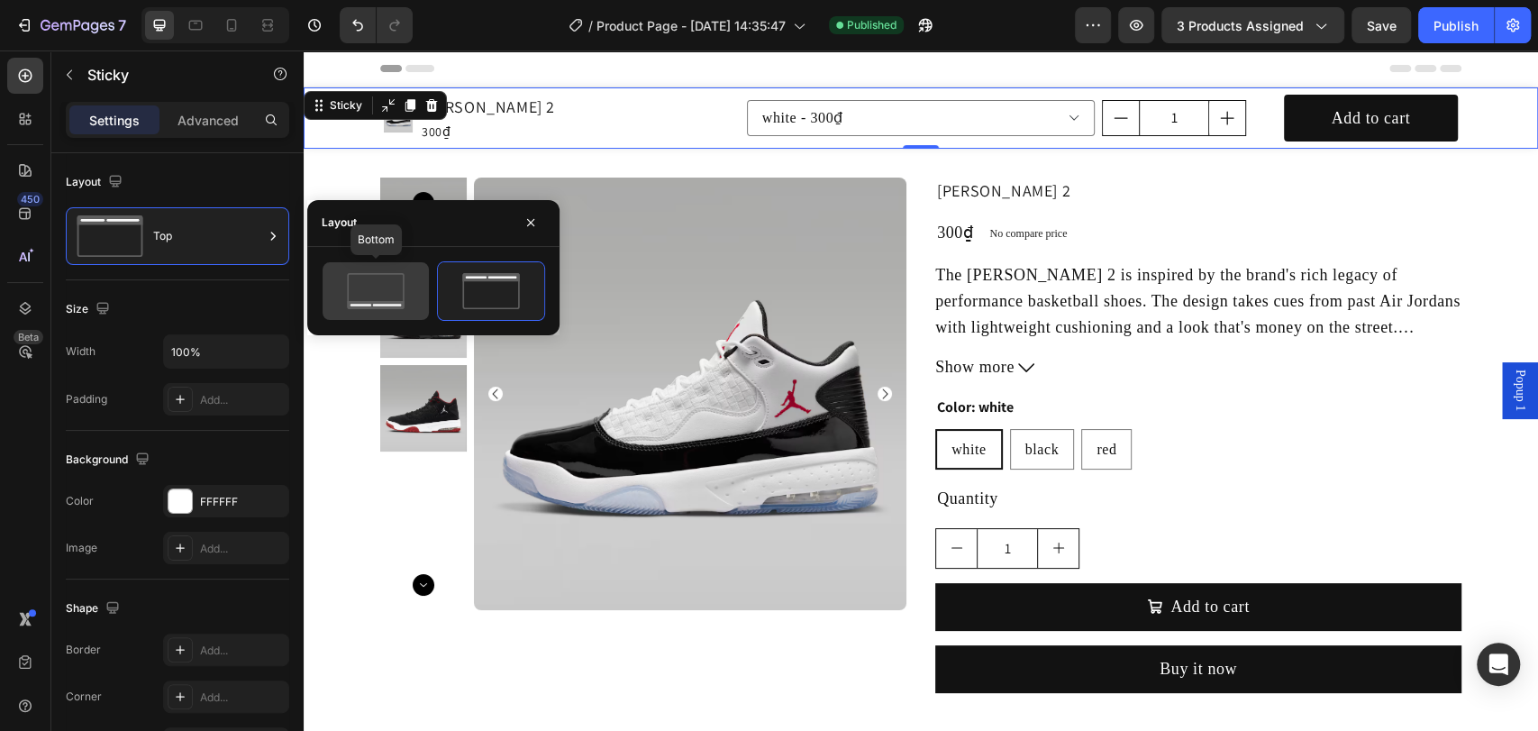
click at [369, 288] on icon at bounding box center [375, 291] width 85 height 36
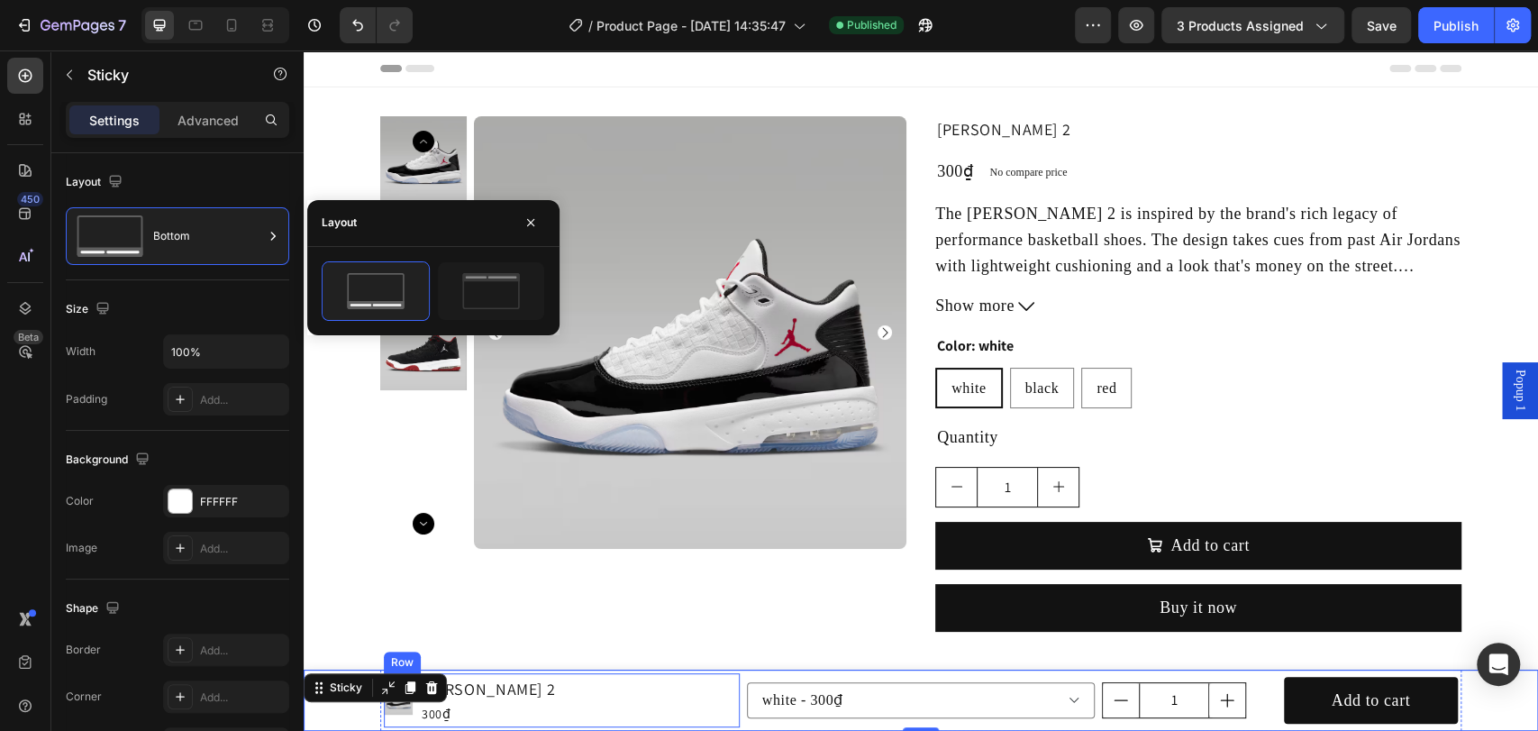
click at [550, 696] on div "Product Images [PERSON_NAME] Aura 2 Product Title 300₫ Product Price Product Pr…" at bounding box center [562, 700] width 356 height 54
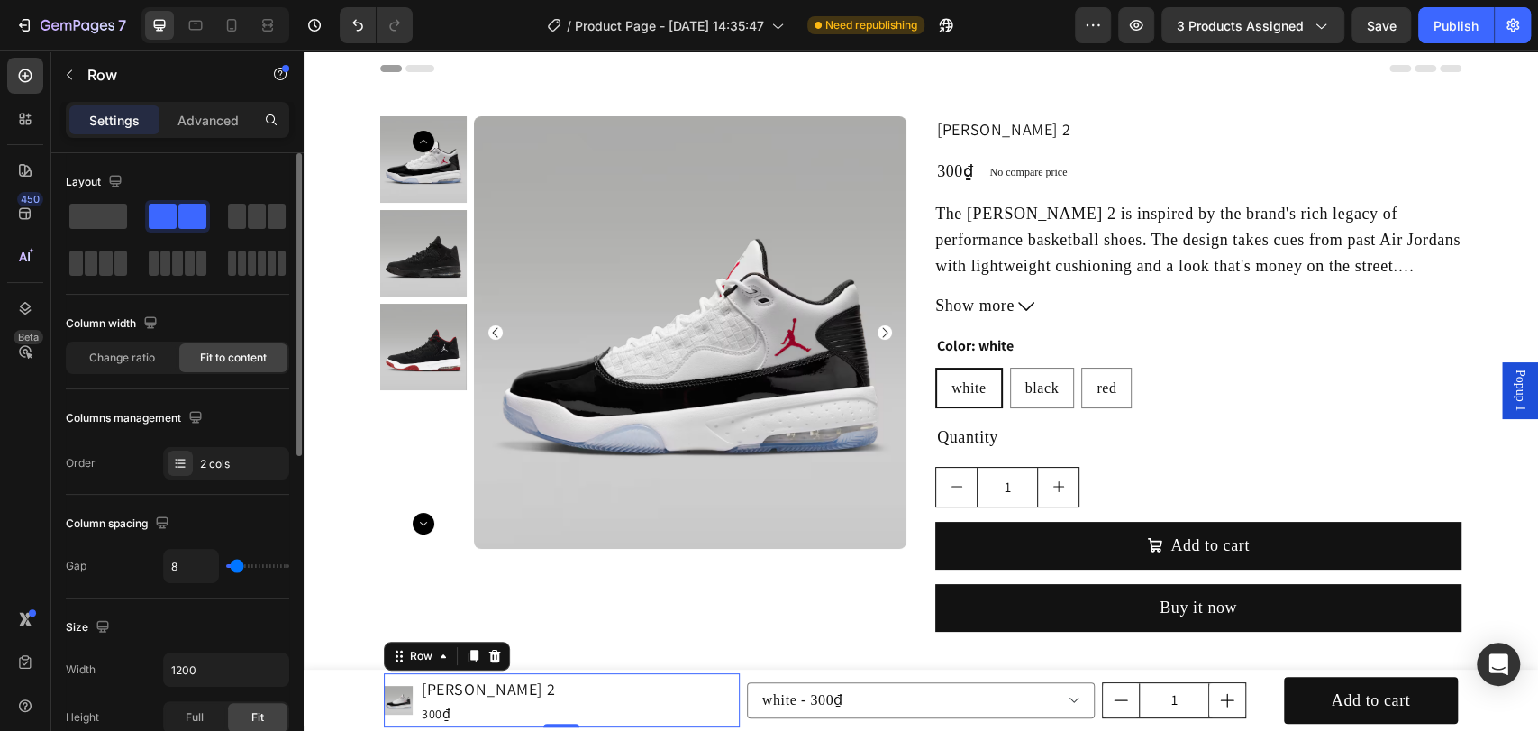
click at [187, 227] on span at bounding box center [192, 216] width 28 height 25
